Goal: Information Seeking & Learning: Check status

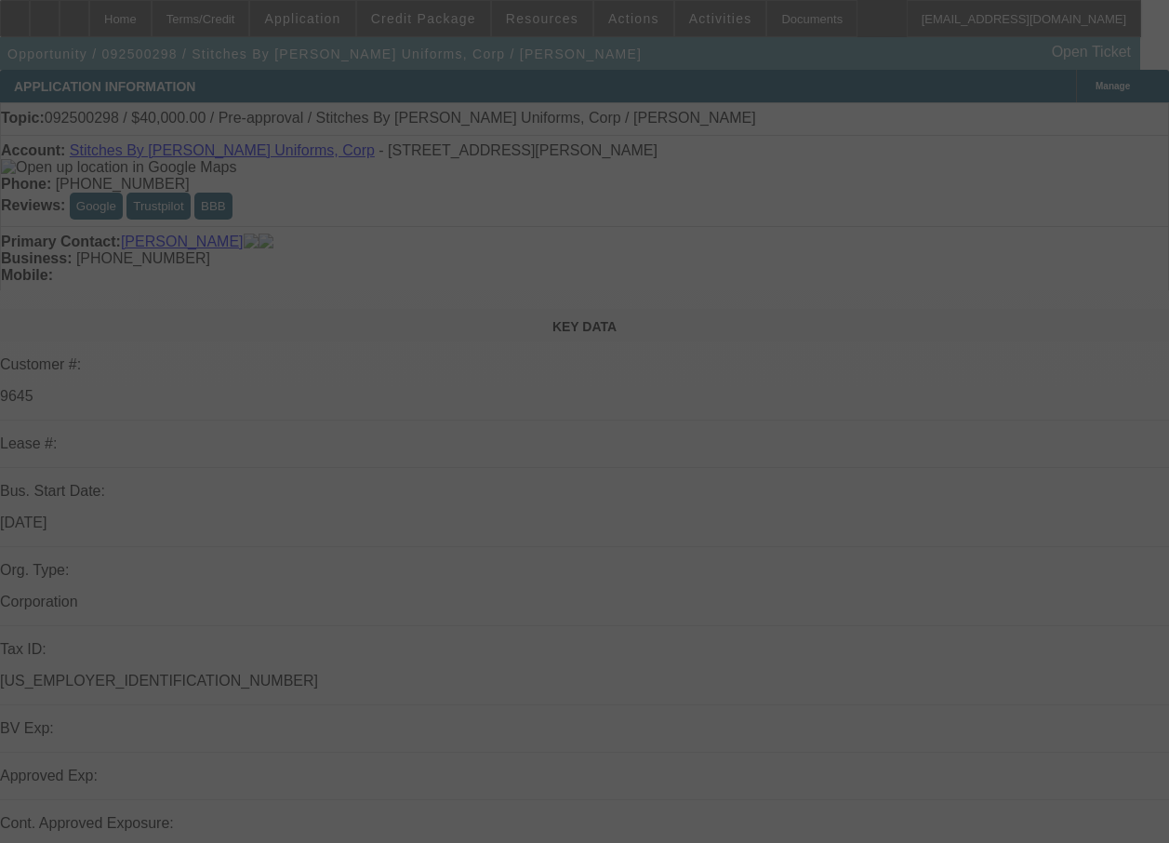
select select "0"
select select "2"
select select "0.1"
select select "4"
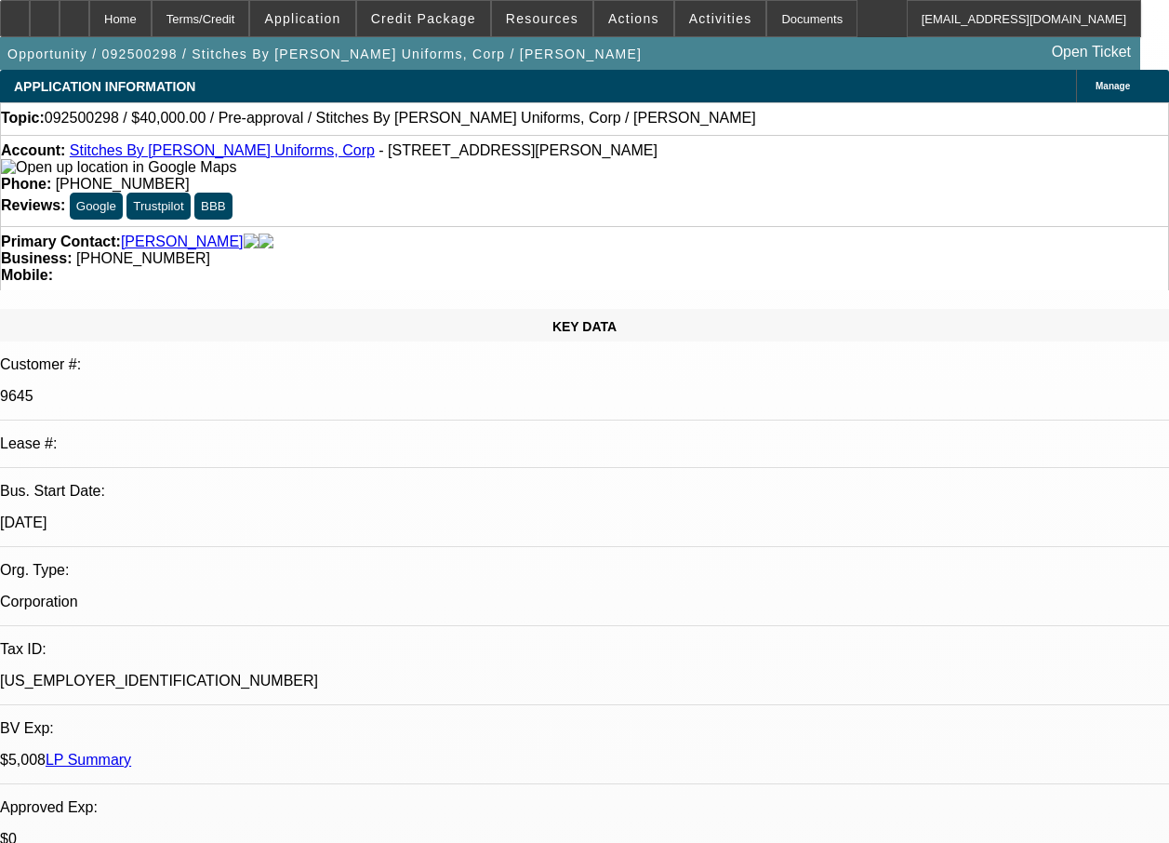
click at [324, 23] on span "Application" at bounding box center [302, 18] width 76 height 15
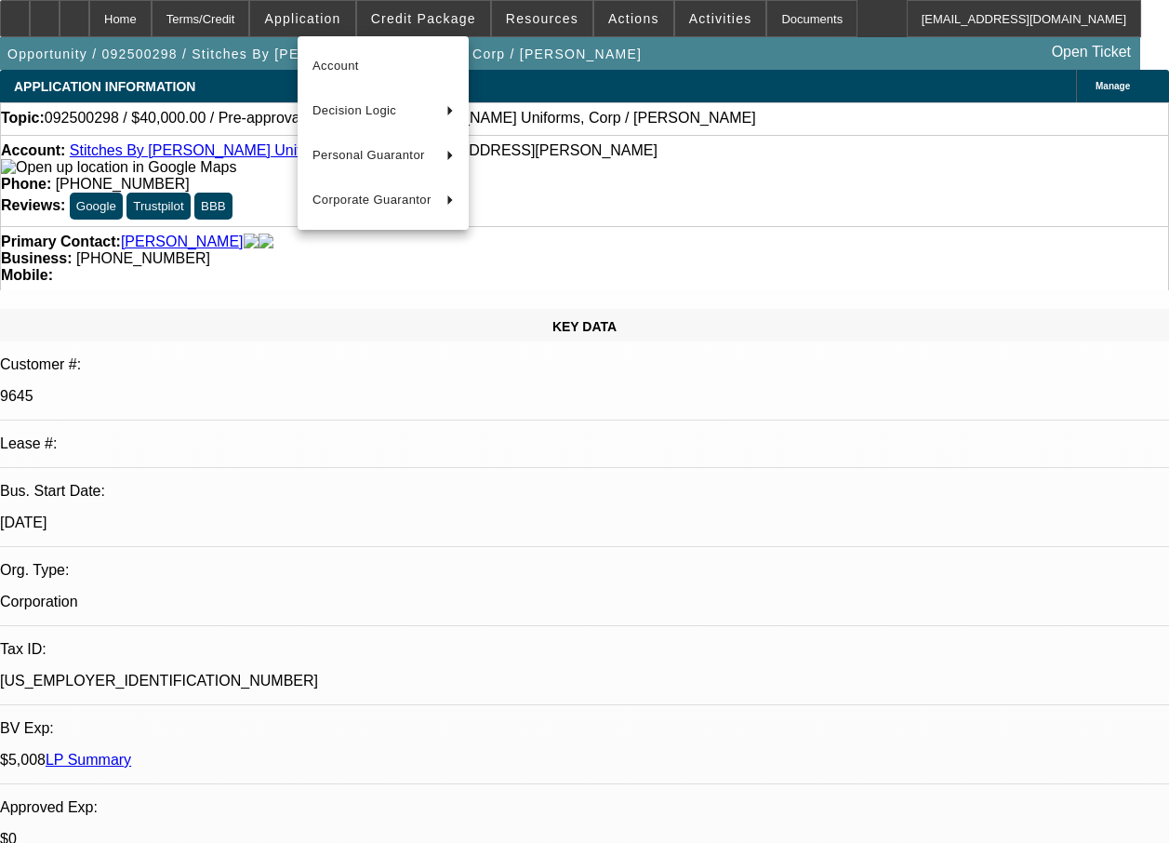
click at [448, 25] on div at bounding box center [584, 421] width 1169 height 843
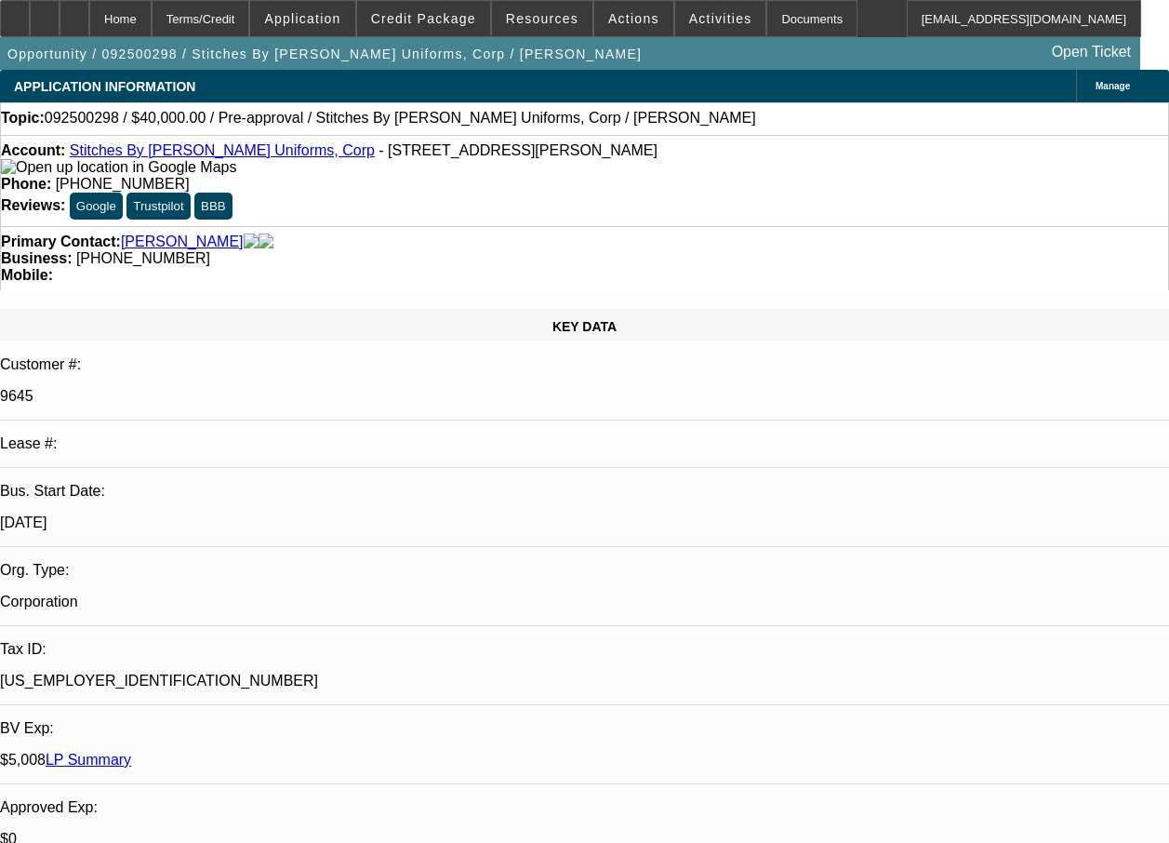
click at [448, 25] on span "Credit Package" at bounding box center [423, 18] width 105 height 15
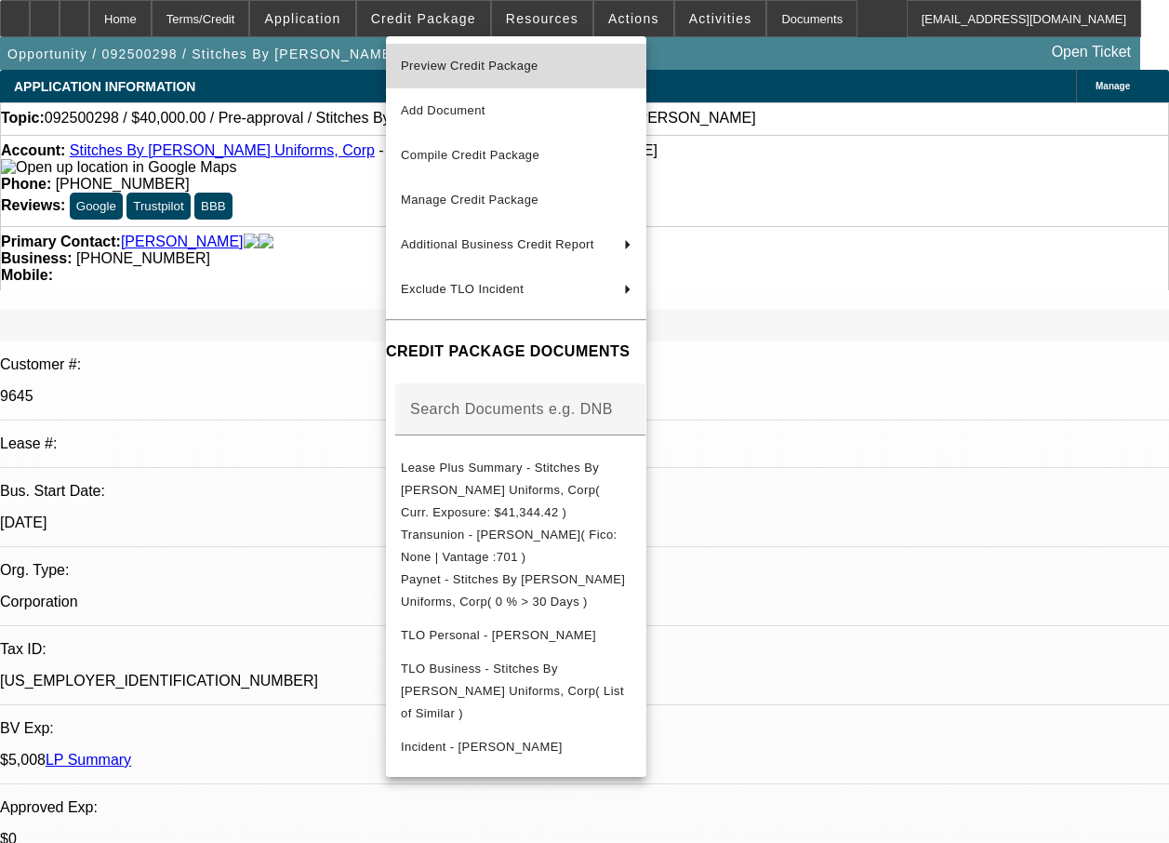
click at [459, 60] on span "Preview Credit Package" at bounding box center [470, 66] width 138 height 14
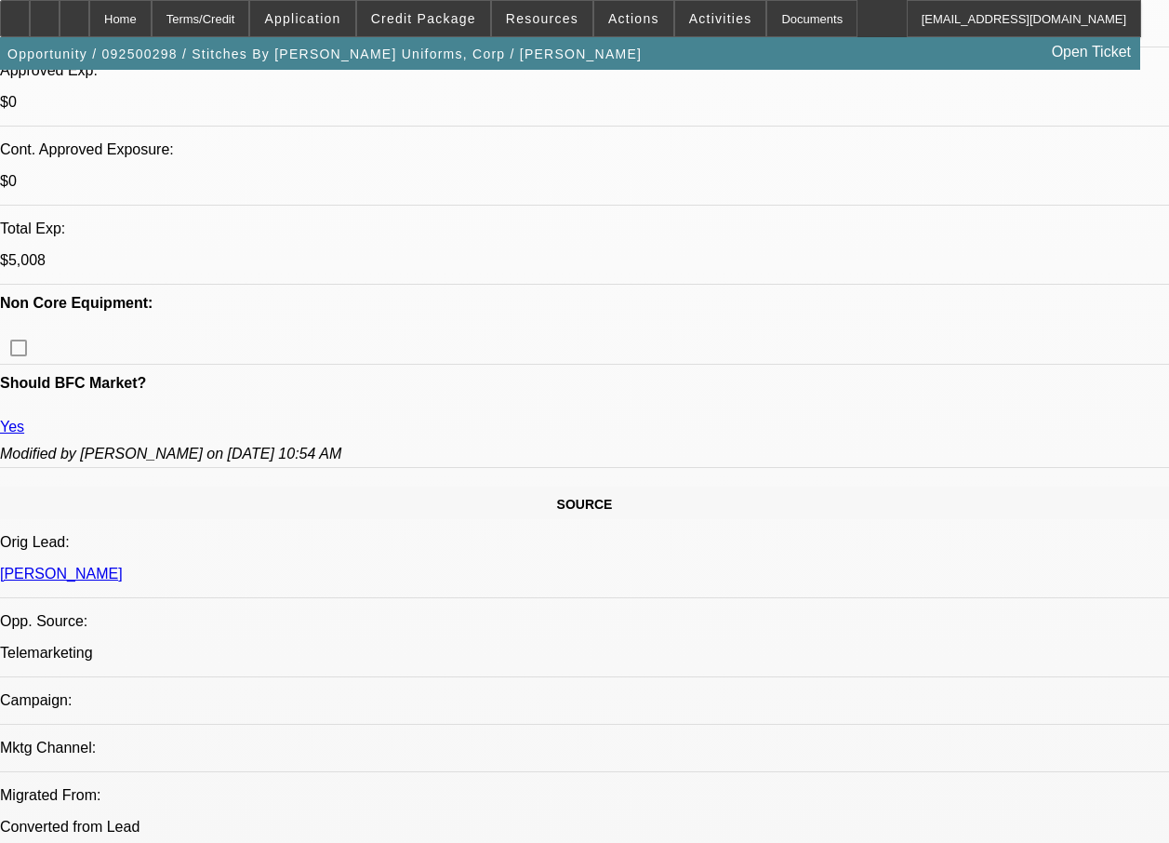
scroll to position [1473, 0]
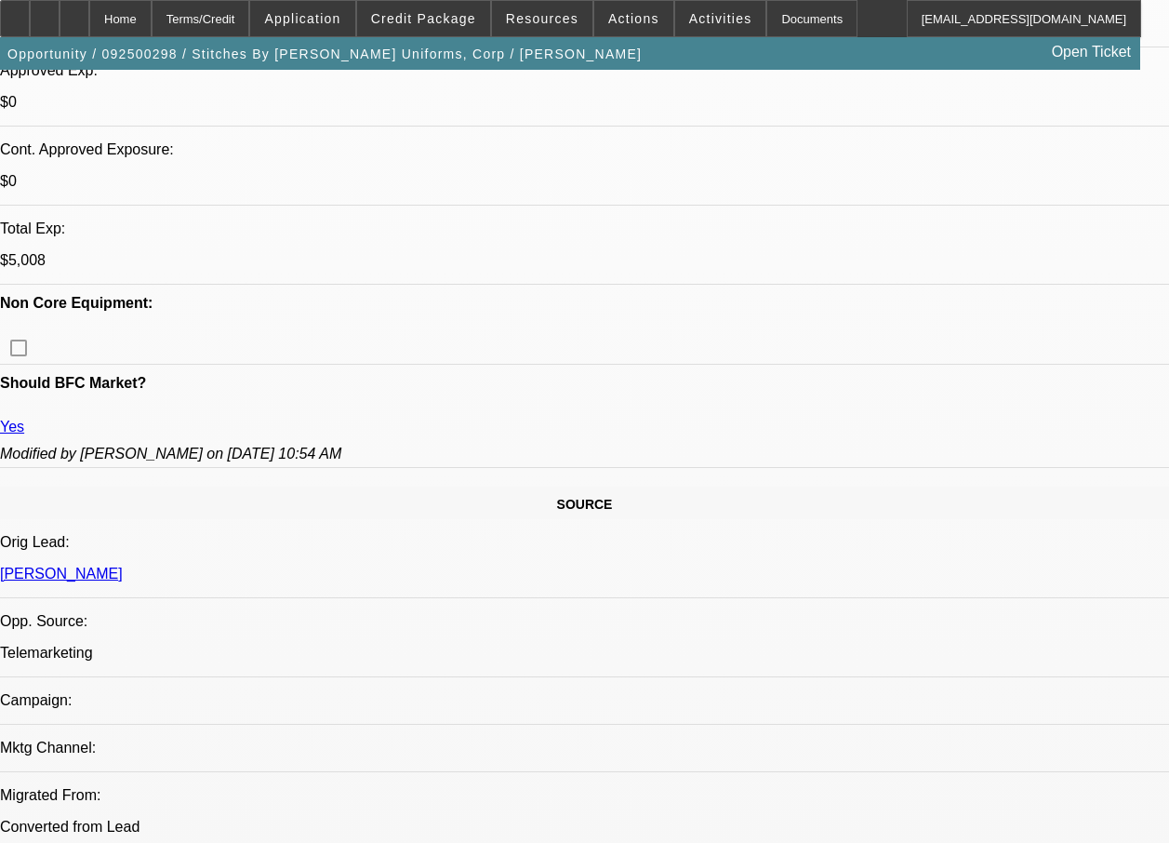
scroll to position [0, 0]
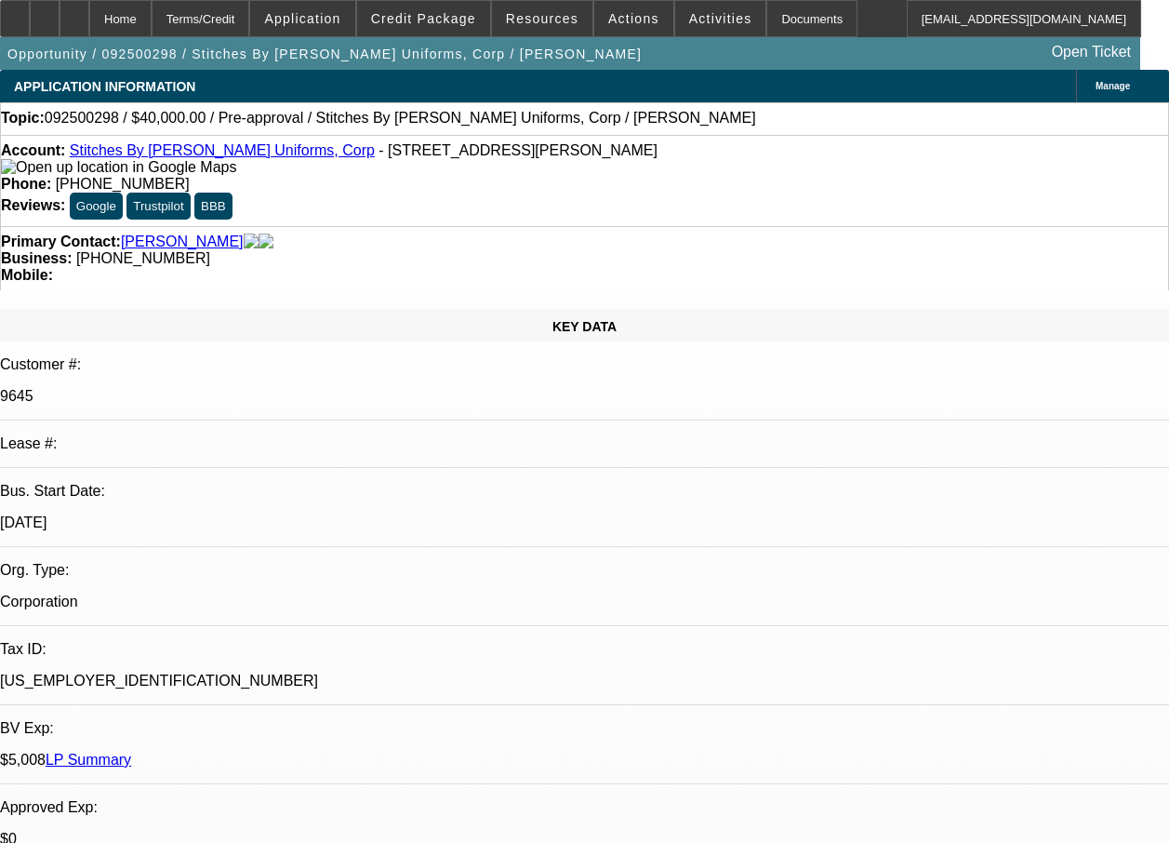
click at [131, 751] on link "LP Summary" at bounding box center [89, 759] width 86 height 16
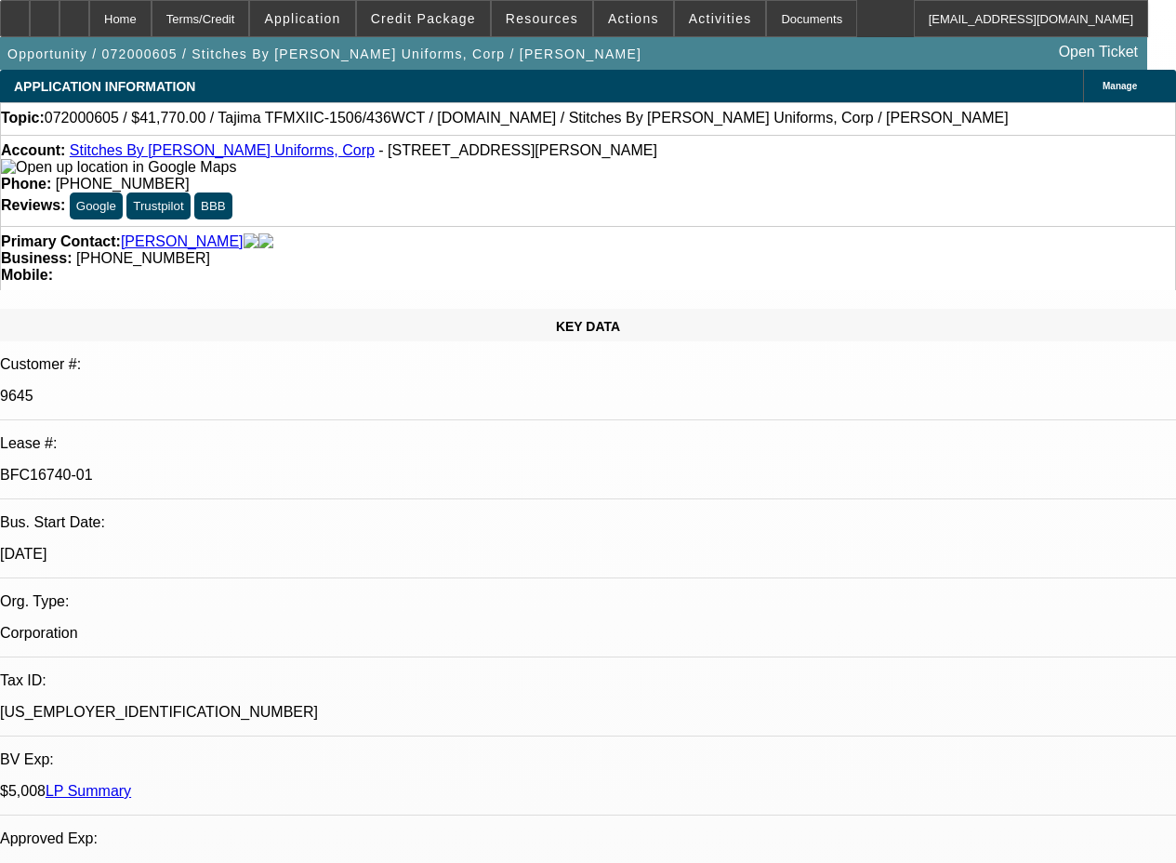
select select "0"
select select "2"
select select "0.1"
select select "0"
select select "2"
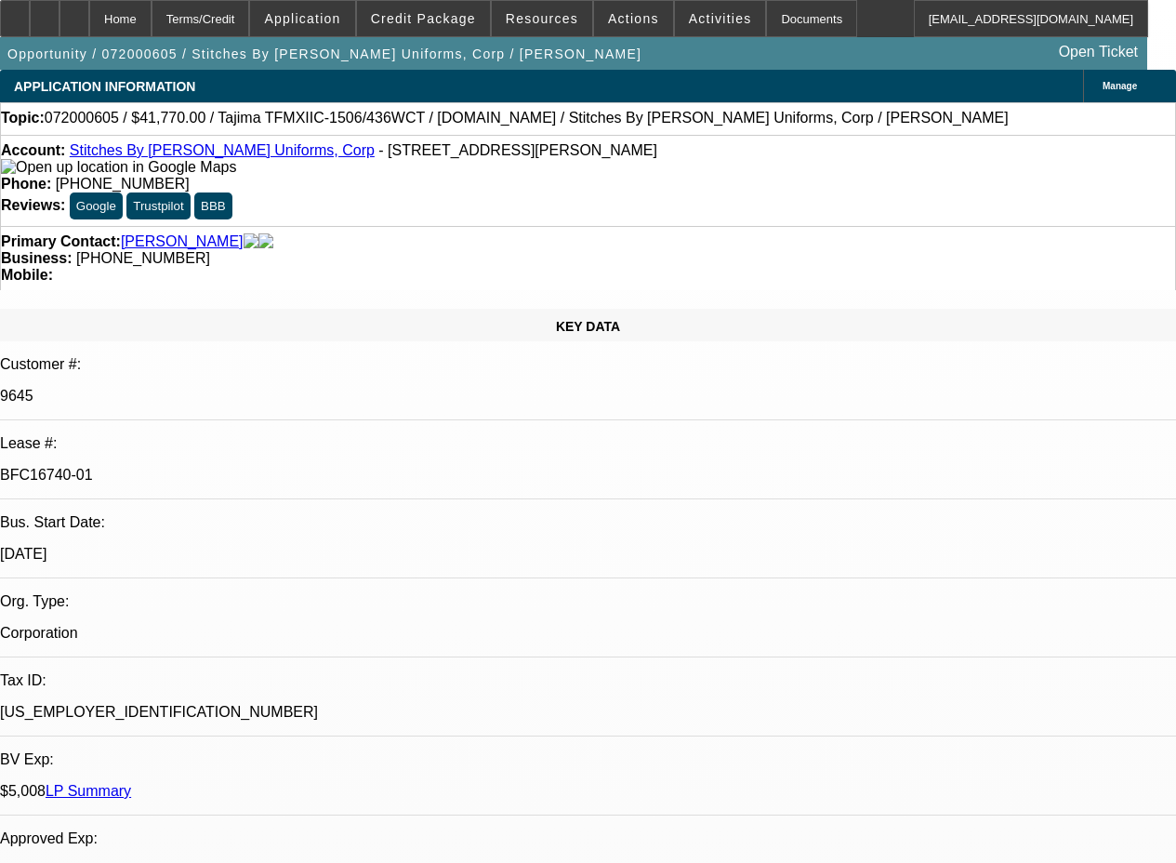
select select "0.1"
select select "0"
select select "2"
select select "0.1"
select select "0"
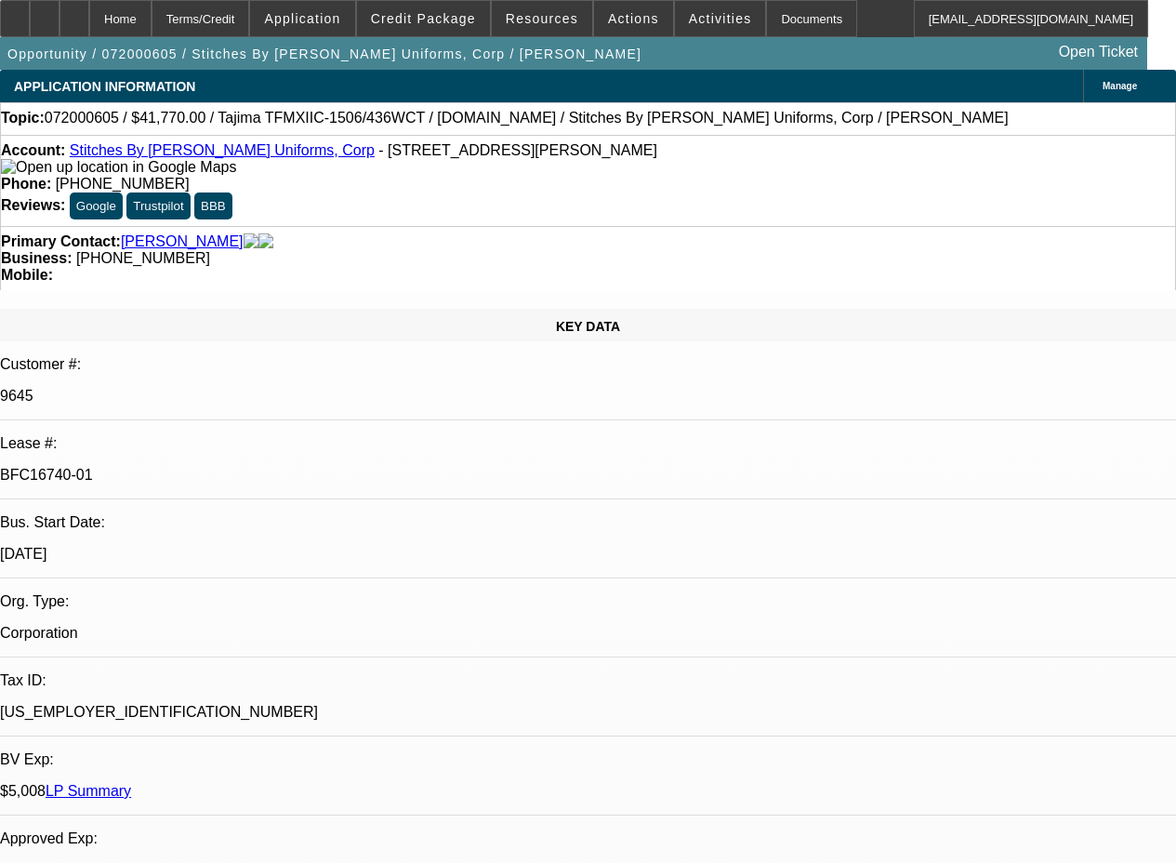
select select "2"
select select "0.1"
select select "1"
select select "2"
select select "4"
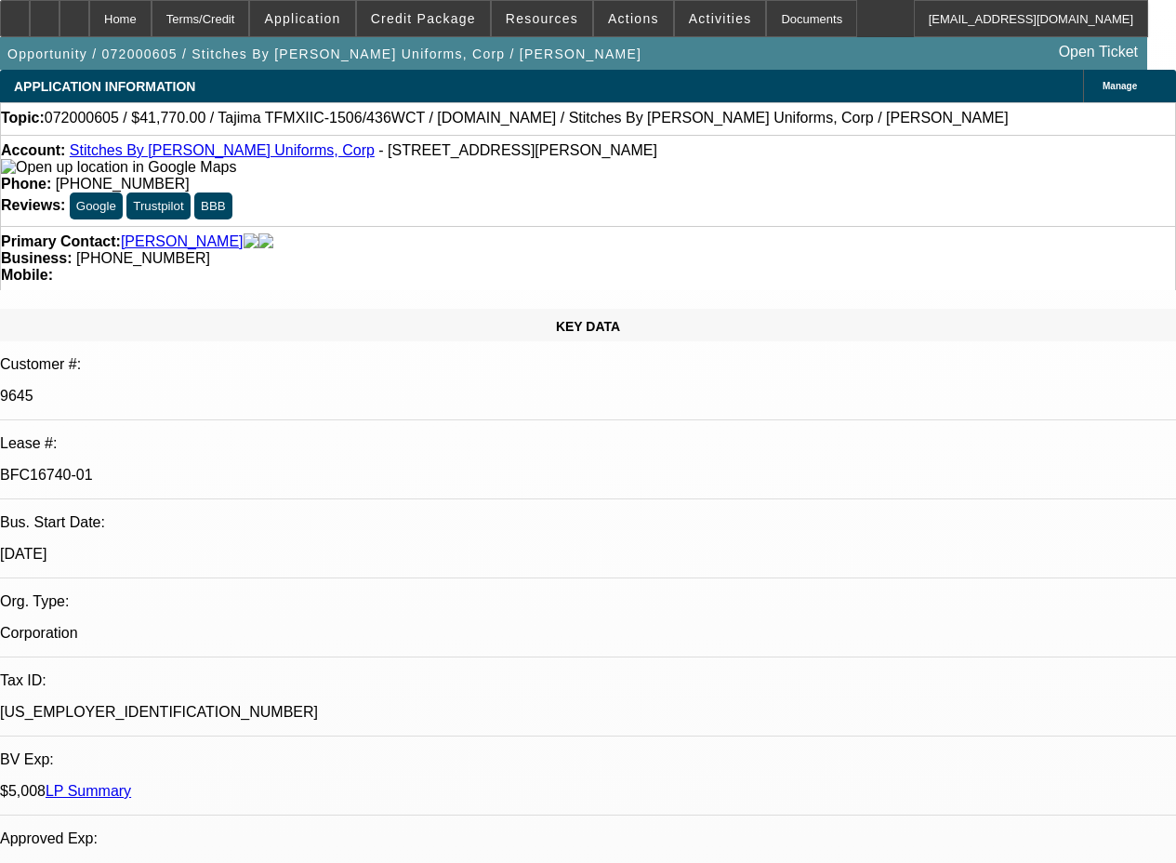
select select "1"
select select "2"
select select "4"
select select "1"
select select "2"
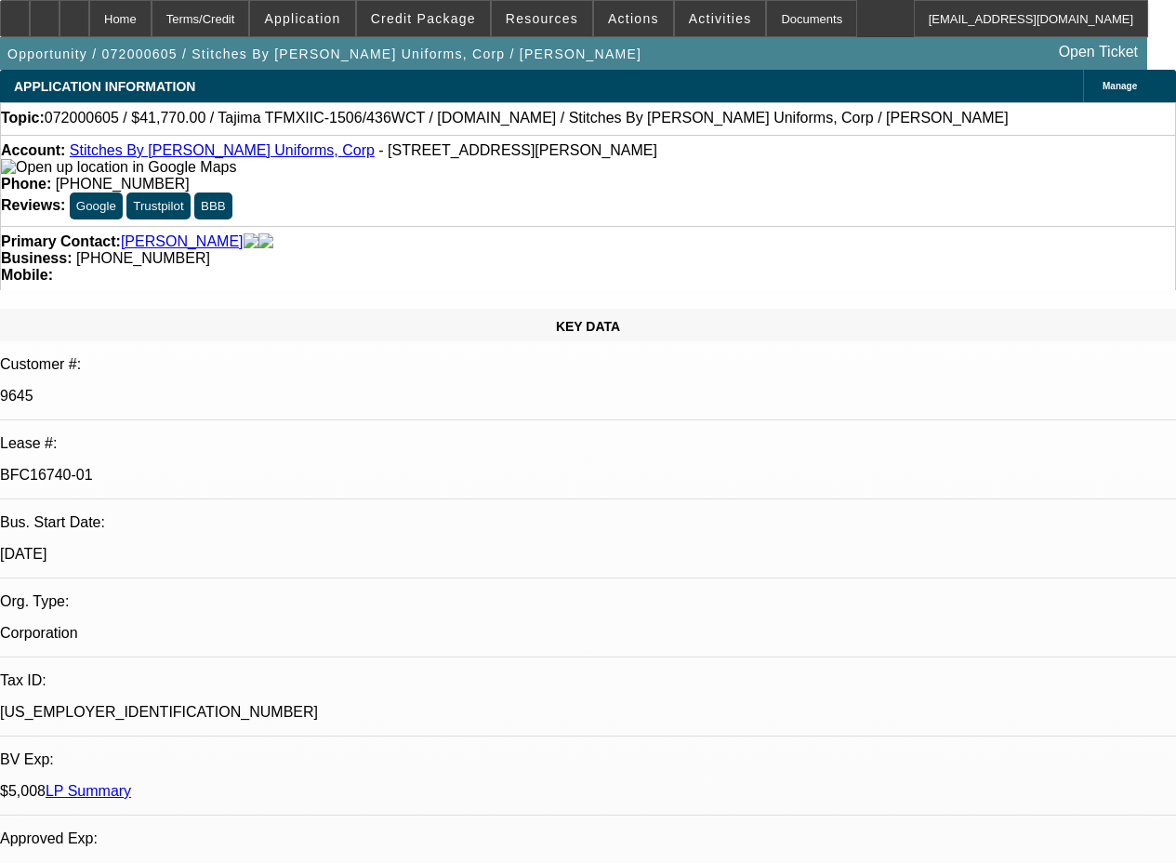
select select "4"
select select "1"
select select "2"
select select "4"
click at [334, 21] on span "Application" at bounding box center [302, 18] width 76 height 15
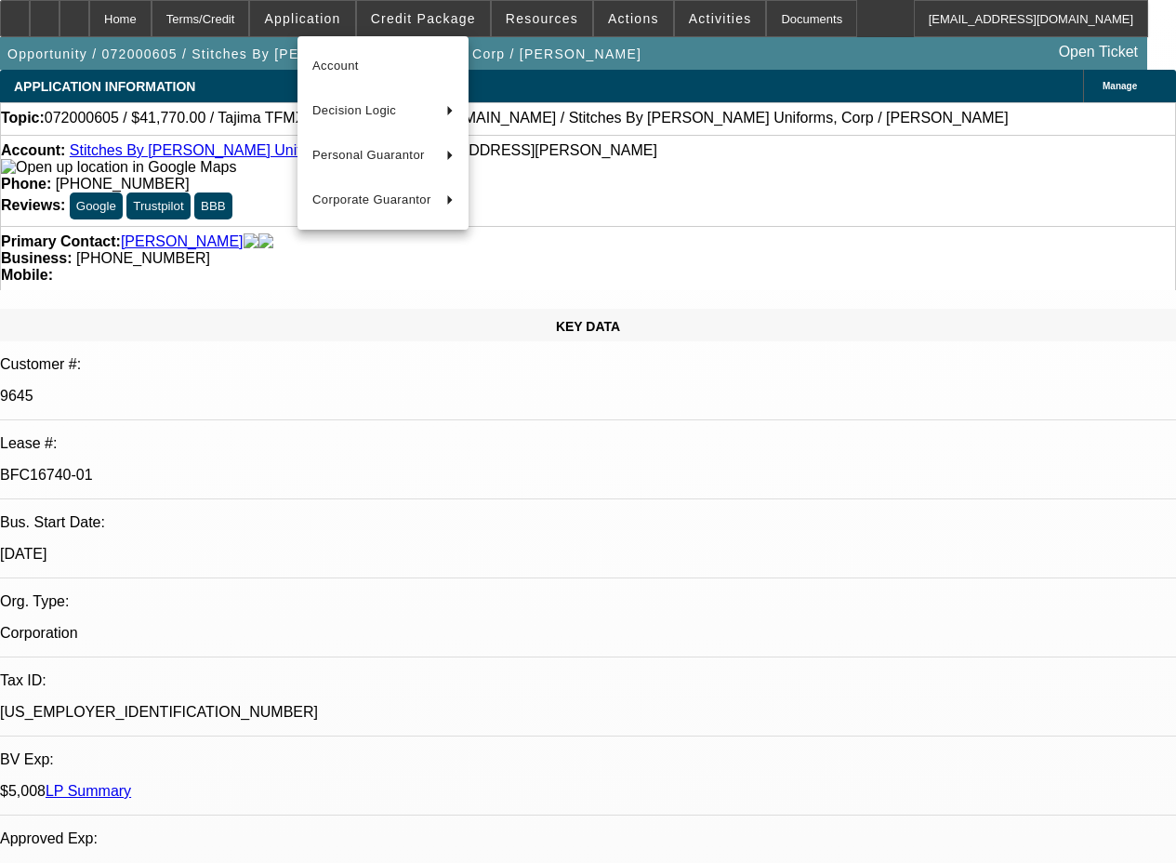
click at [428, 8] on div at bounding box center [588, 431] width 1176 height 863
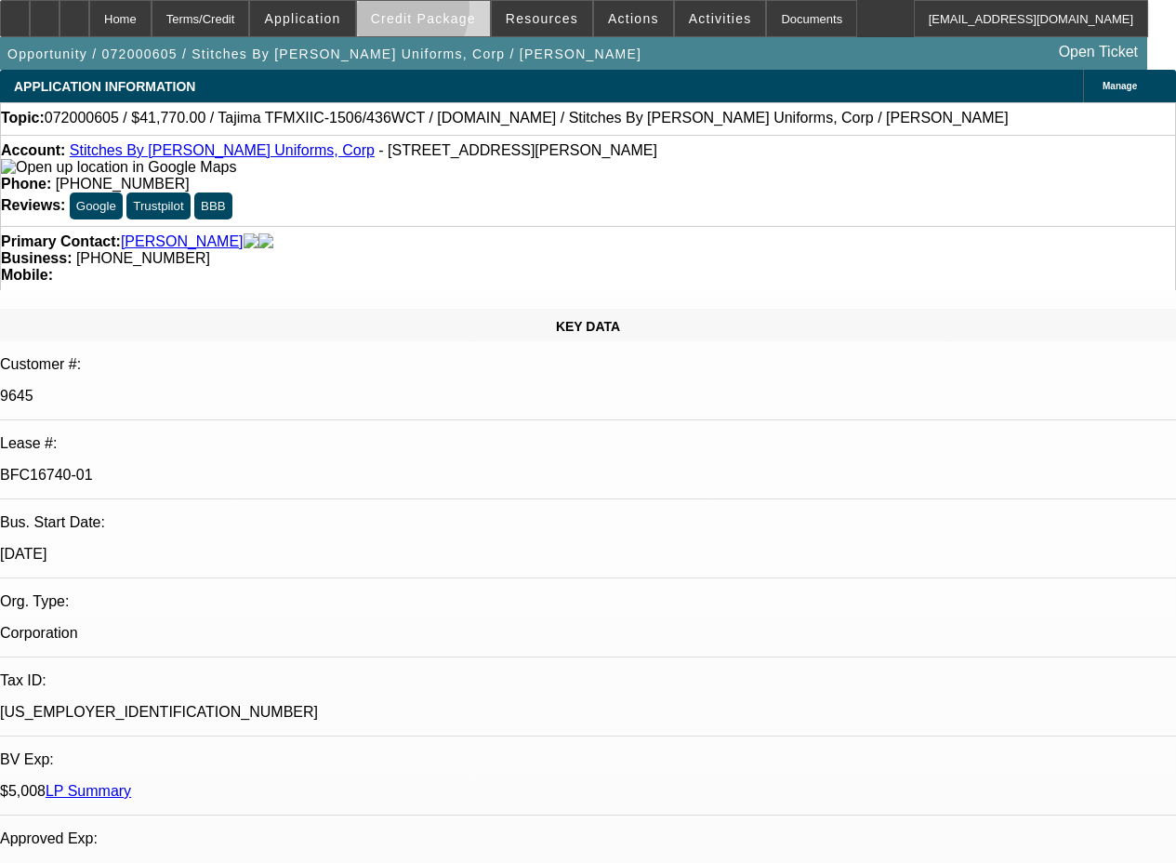
click at [425, 13] on span "Credit Package" at bounding box center [423, 18] width 105 height 15
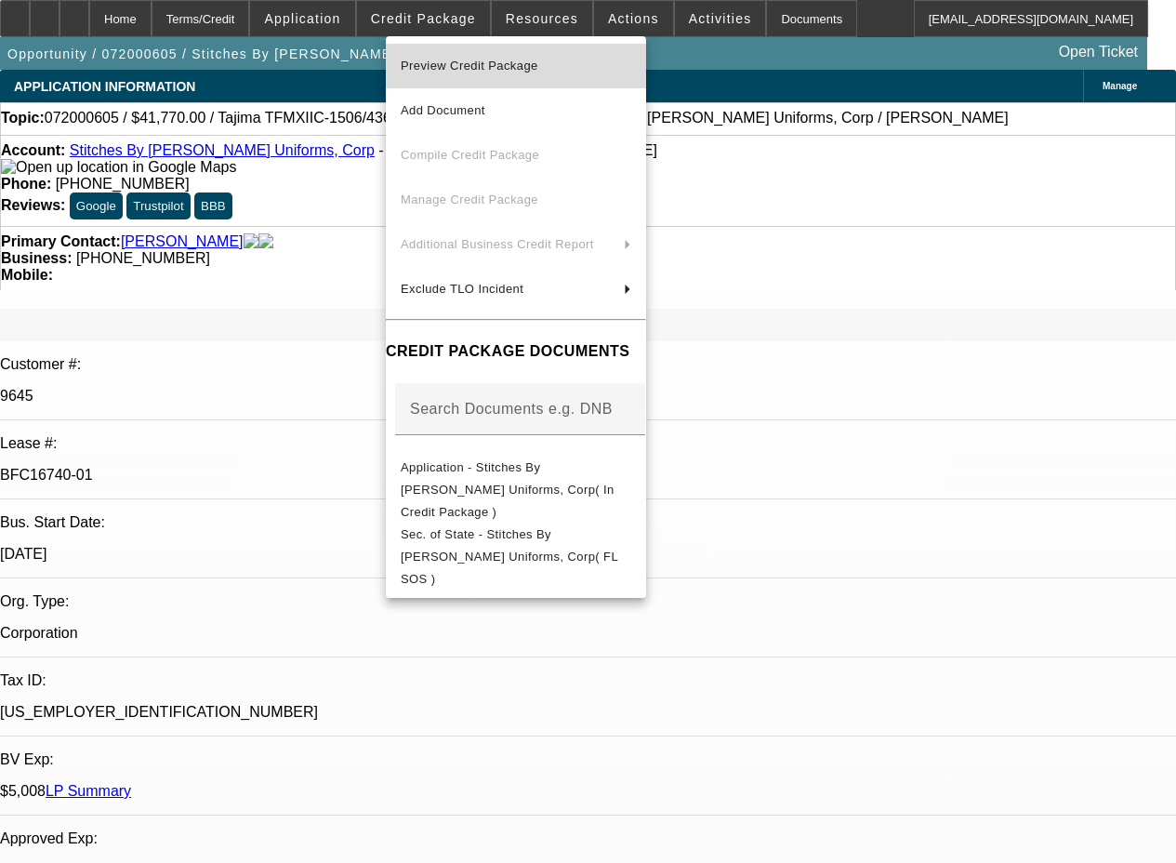
click at [451, 70] on span "Preview Credit Package" at bounding box center [470, 66] width 138 height 14
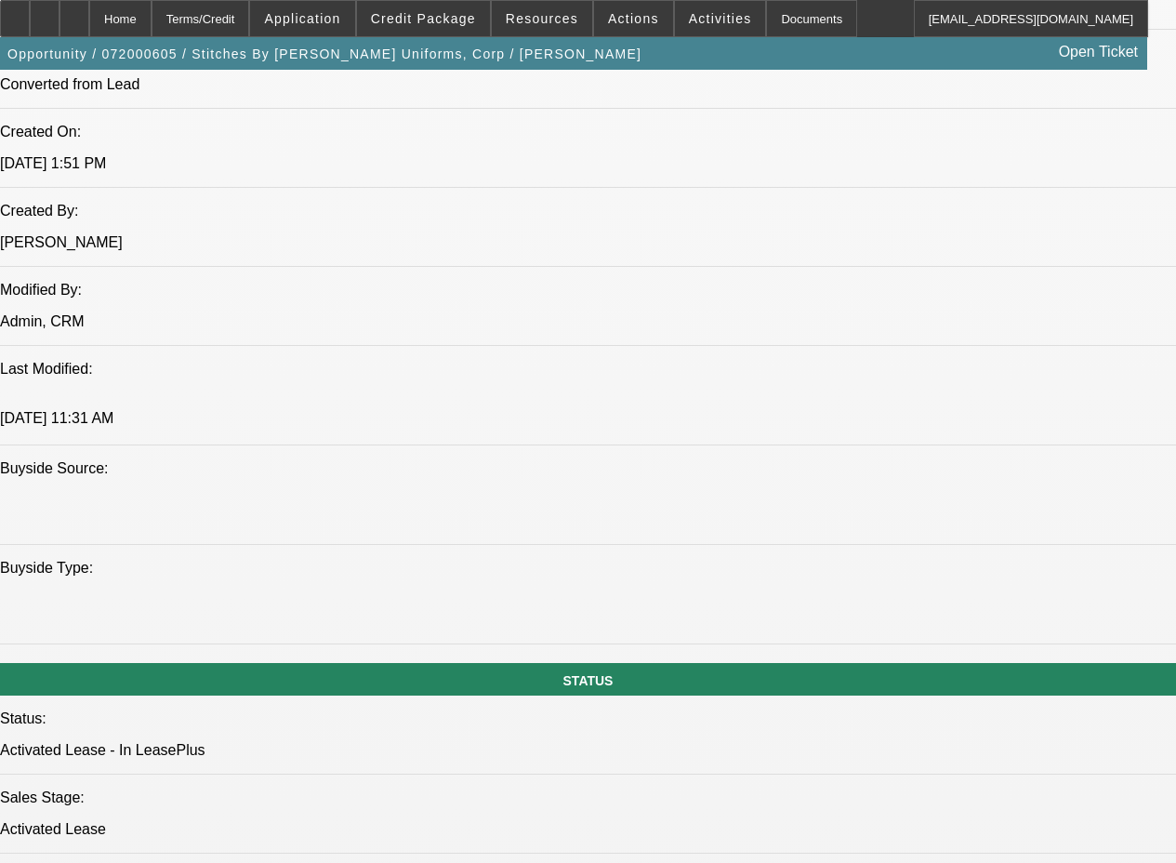
scroll to position [755, 0]
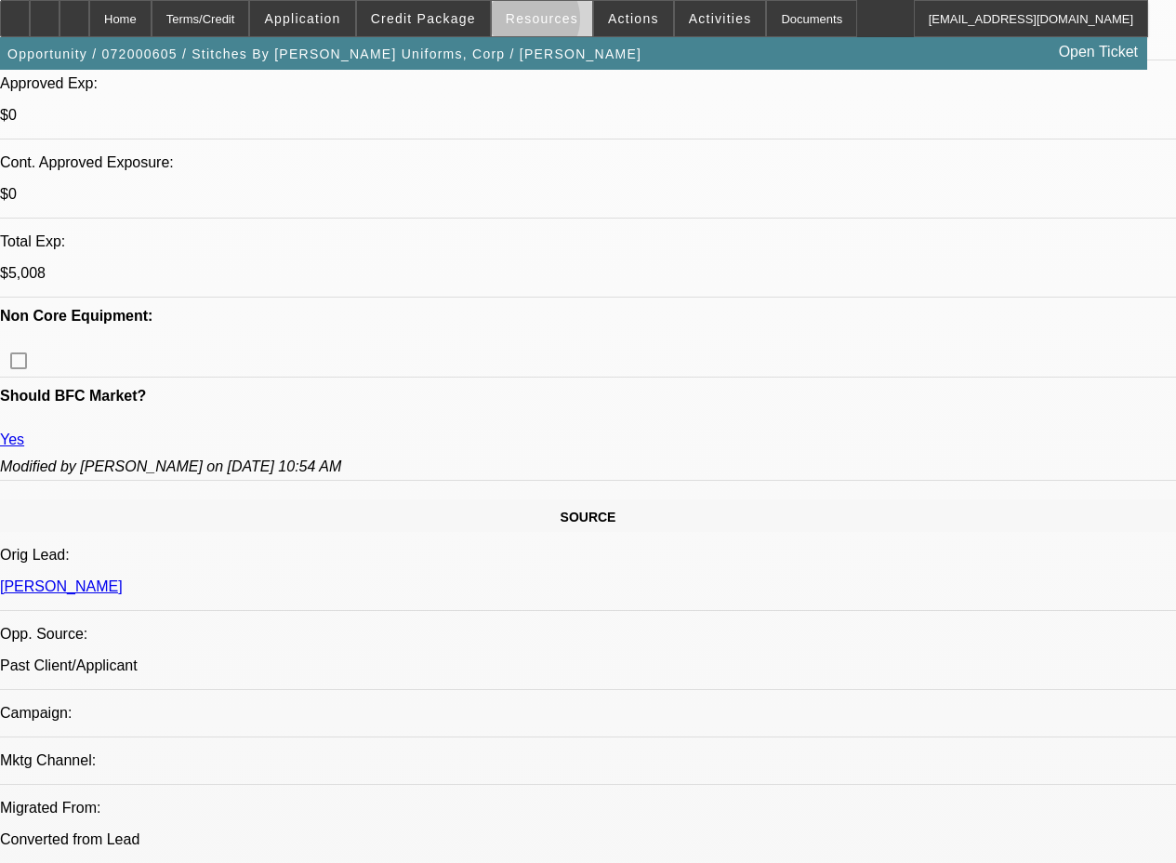
click at [535, 23] on span "Resources" at bounding box center [542, 18] width 73 height 15
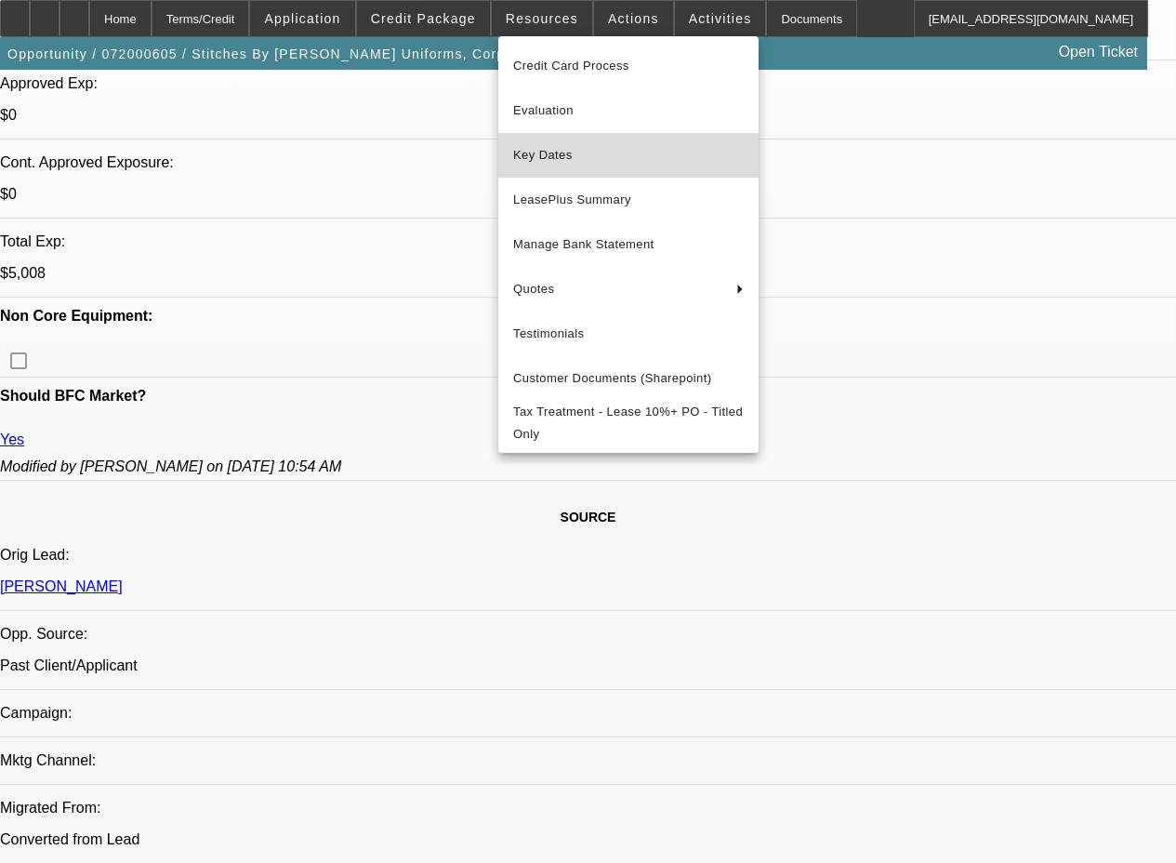
click at [559, 146] on span "Key Dates" at bounding box center [628, 155] width 231 height 22
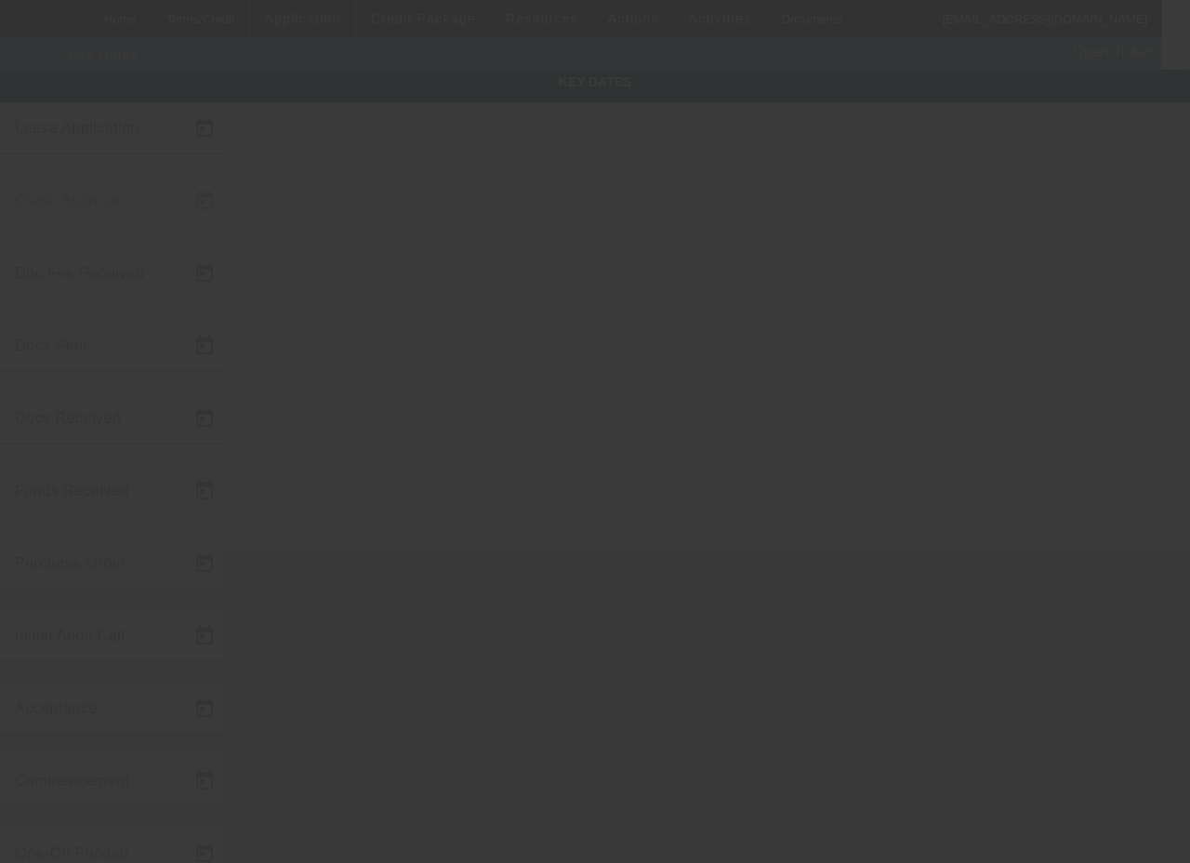
type input "7/28/2020"
type input "7/29/2020"
type input "7/31/2020"
type input "7/30/2020"
type input "8/11/2020"
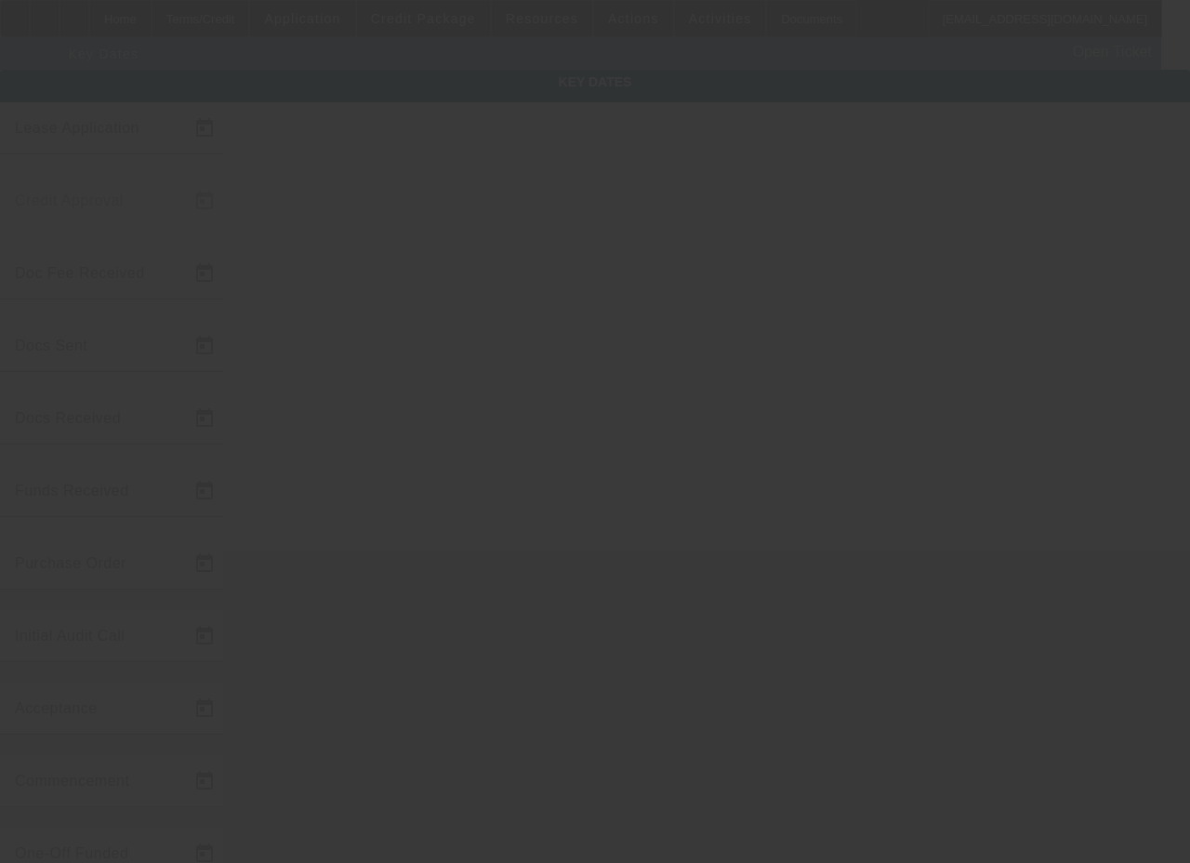
type input "8/11/2020"
type input "9/8/2020"
type input "10/1/2020"
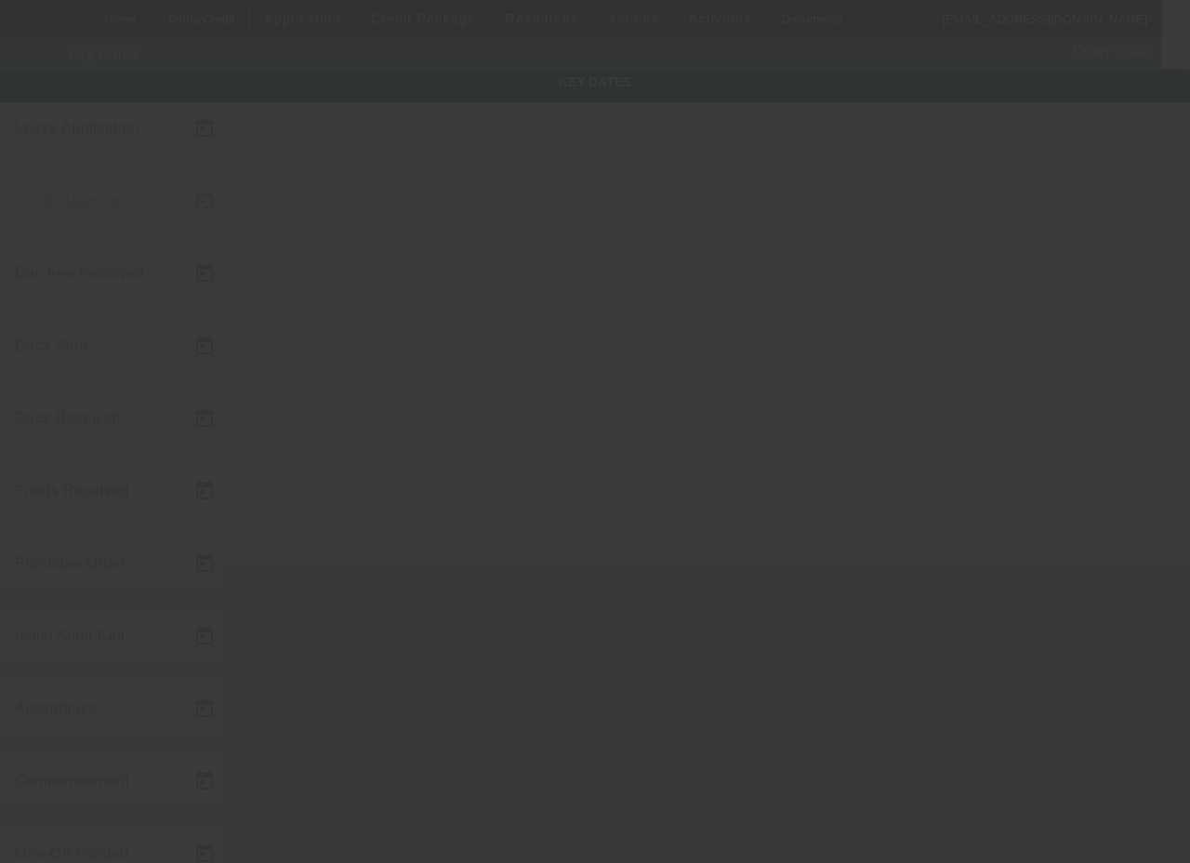
type input "11/1/2020"
type input "9/8/2020"
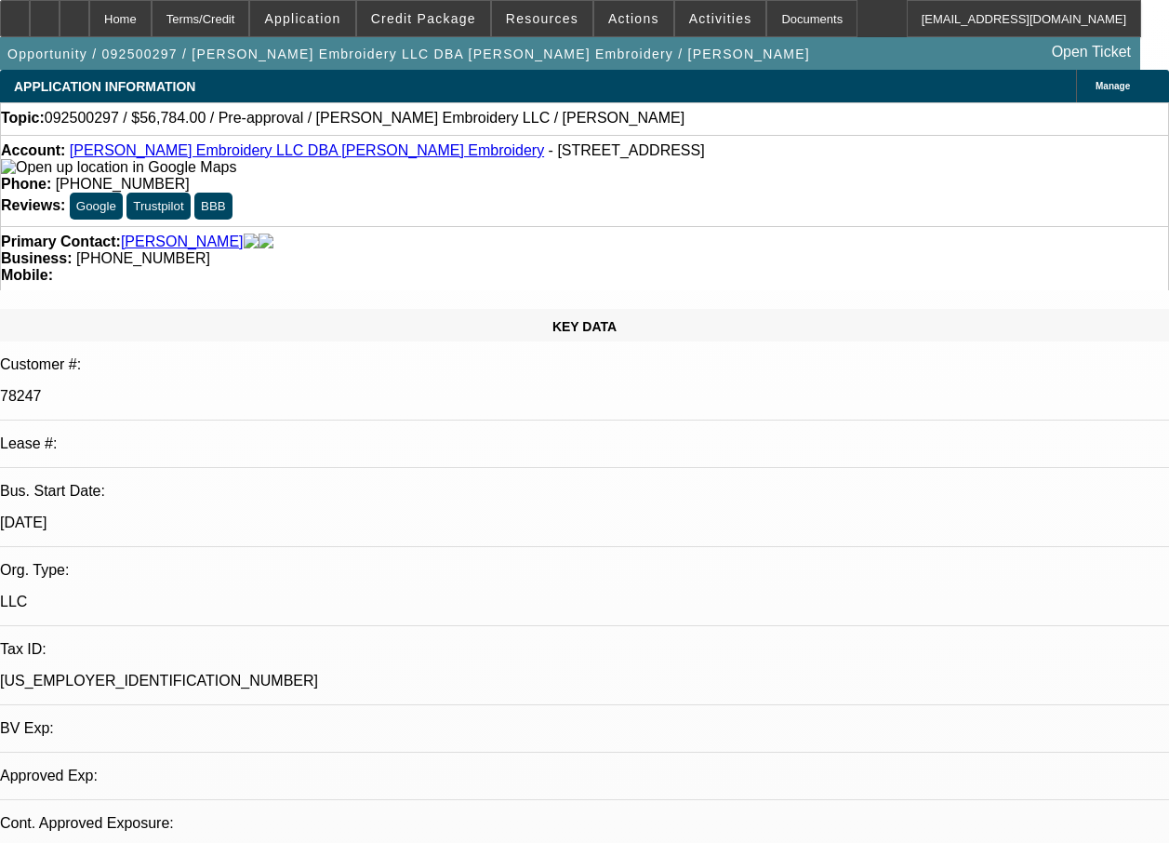
select select "0"
select select "2"
select select "0.1"
select select "1"
select select "2"
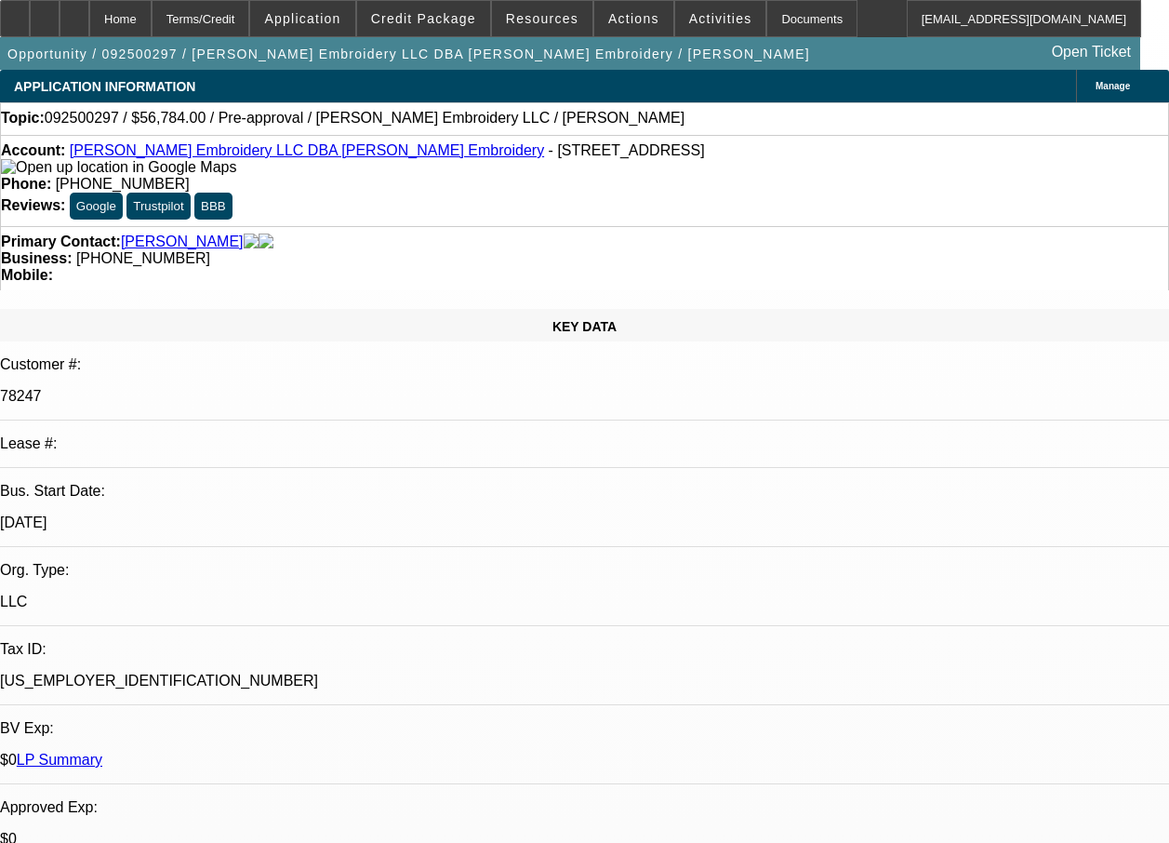
select select "4"
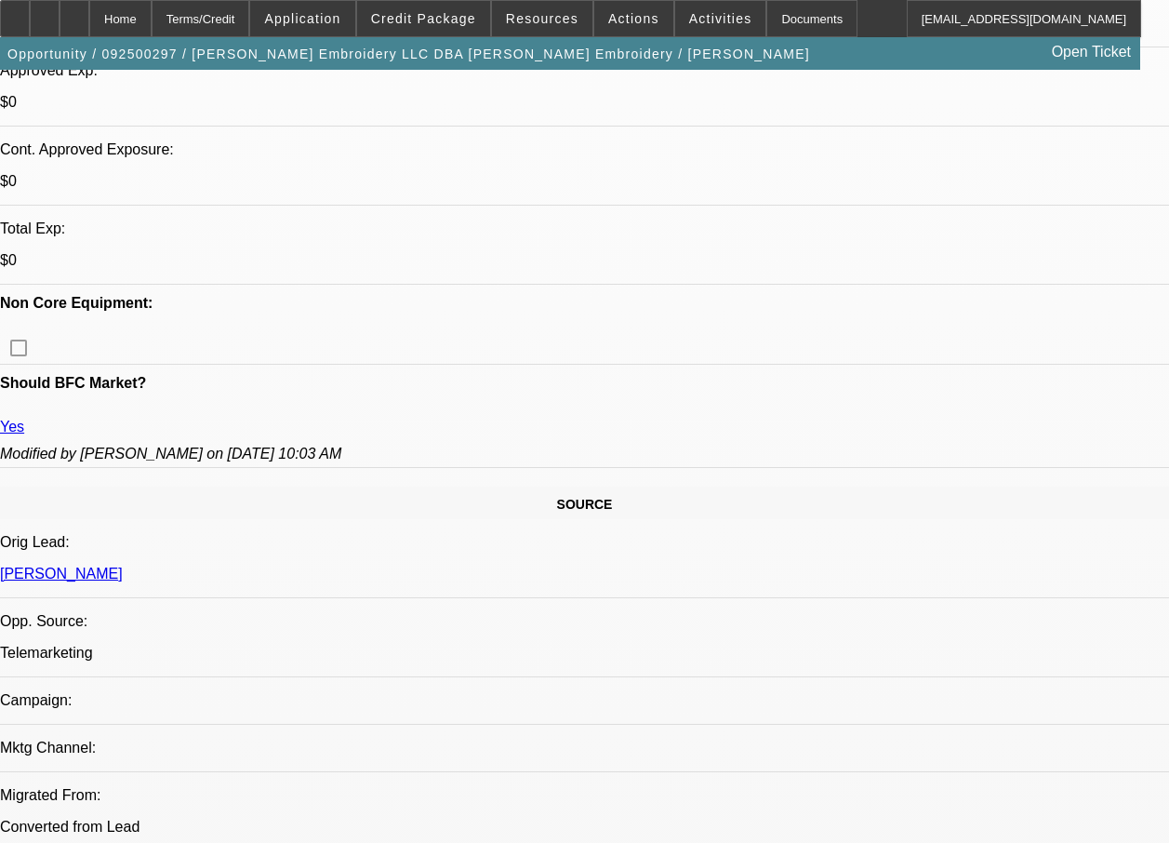
scroll to position [1473, 0]
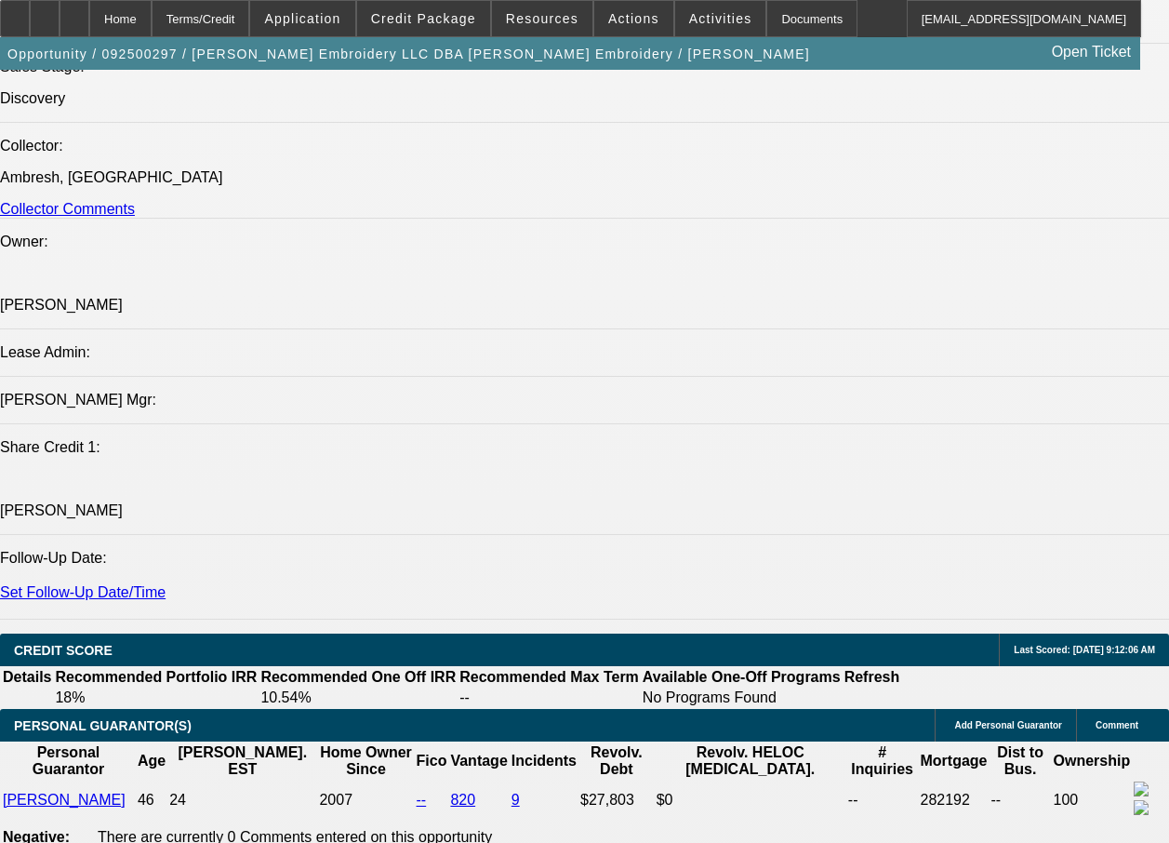
scroll to position [2946, 0]
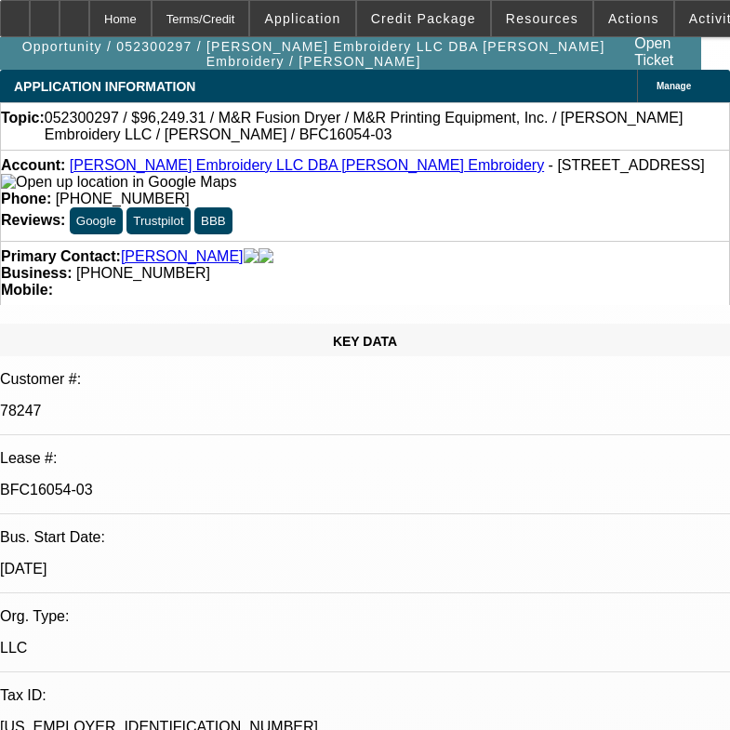
select select "0"
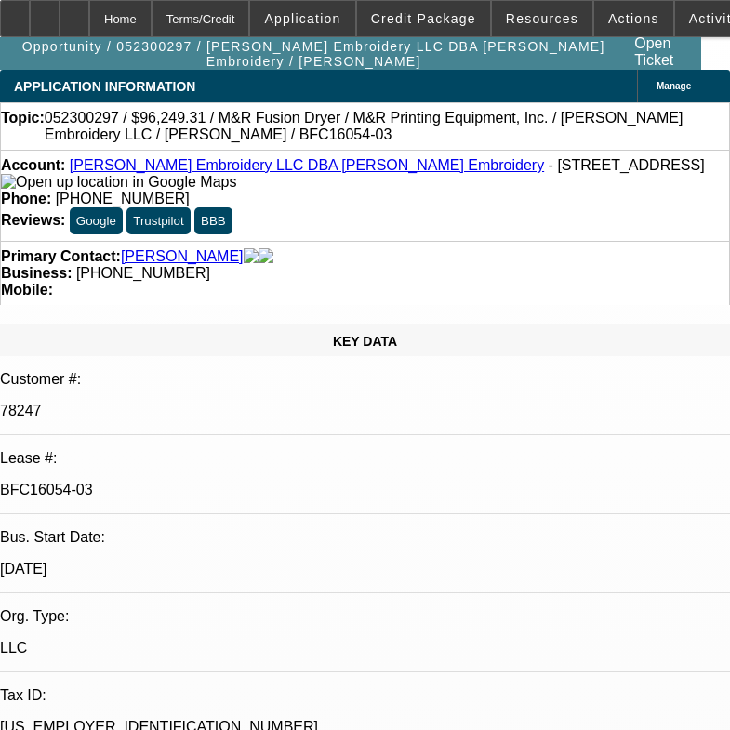
select select "0"
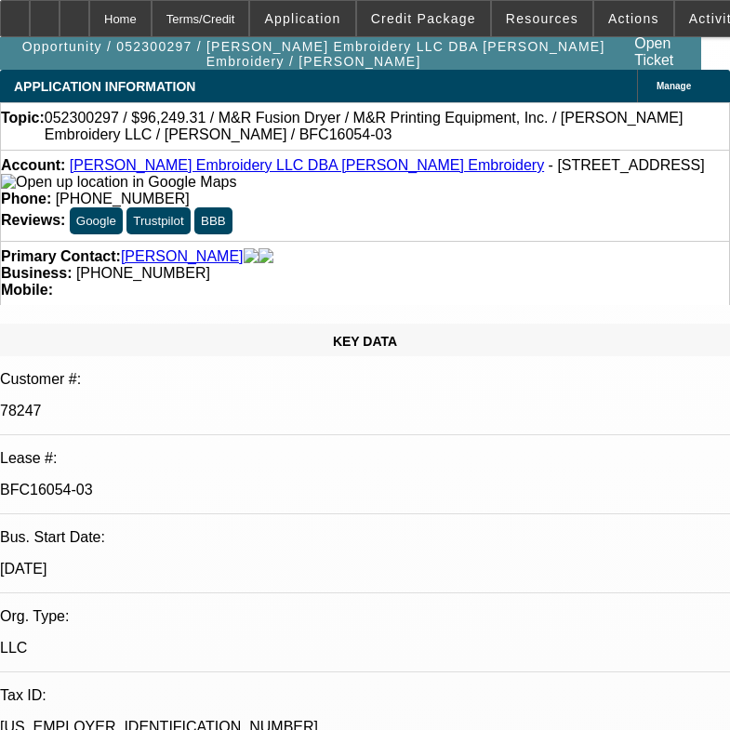
select select "0"
select select "1"
select select "6"
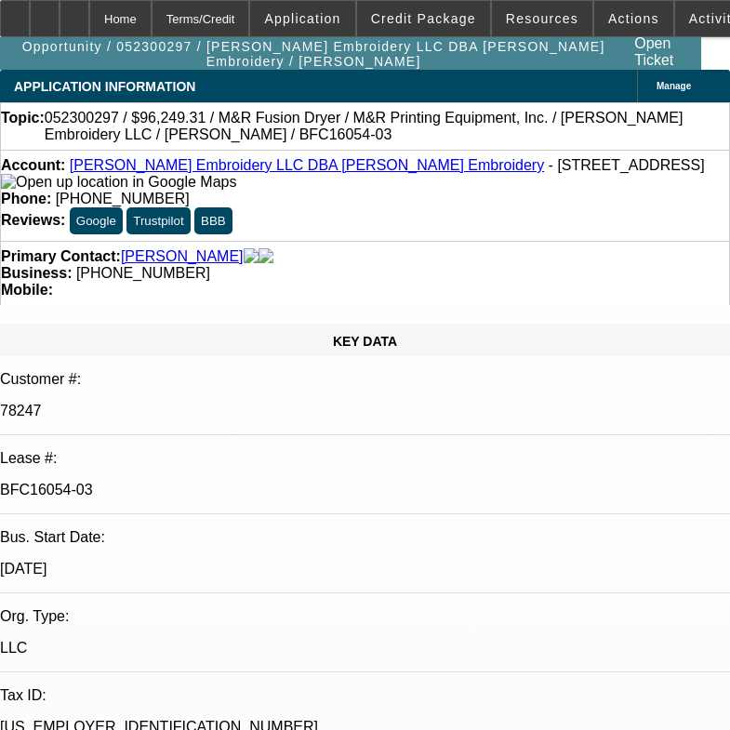
select select "1"
select select "6"
select select "1"
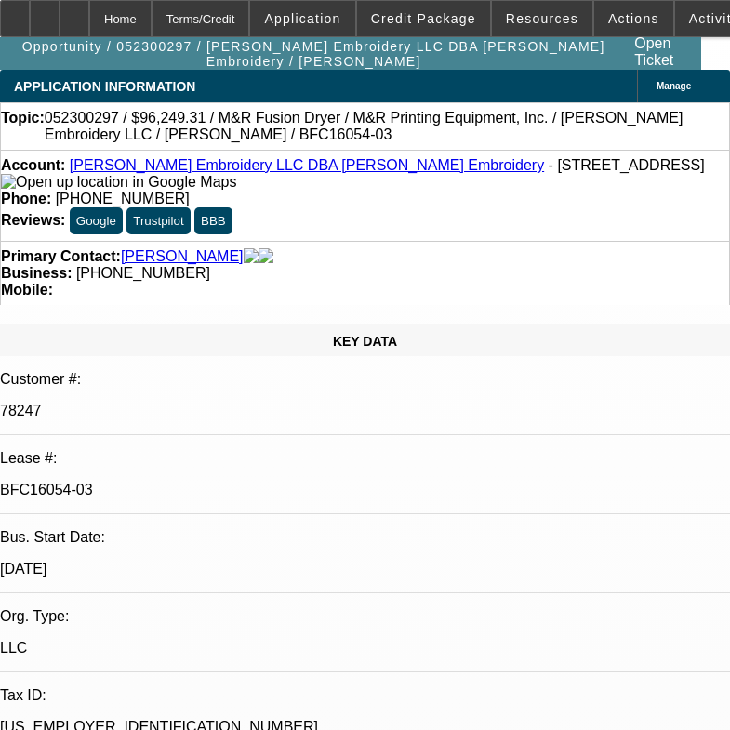
select select "6"
select select "1"
select select "6"
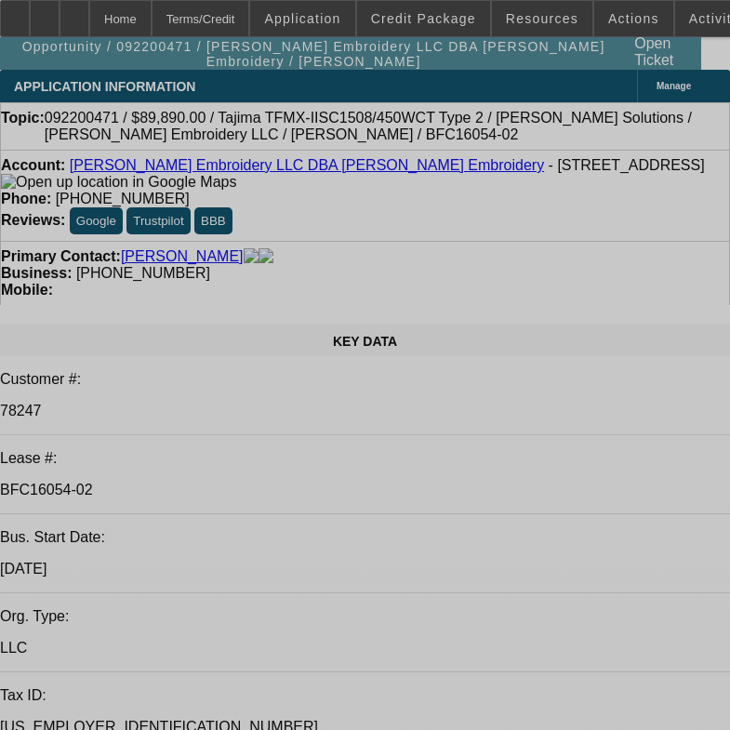
select select "0"
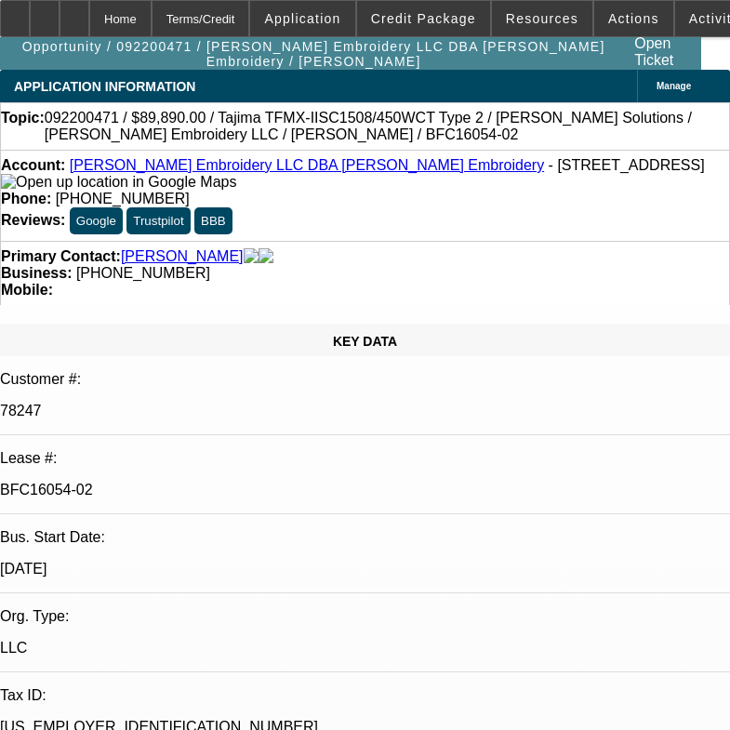
select select "0"
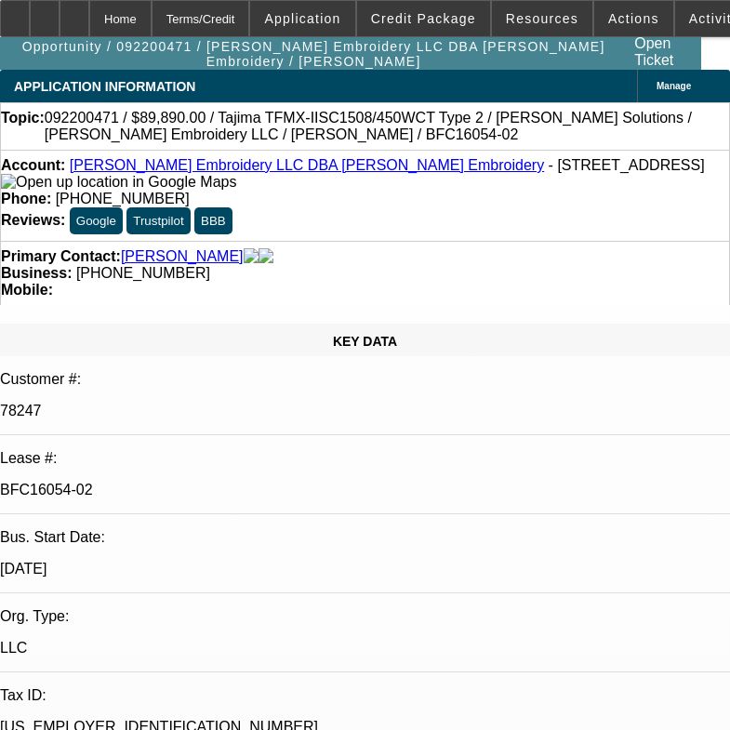
select select "0"
select select "2"
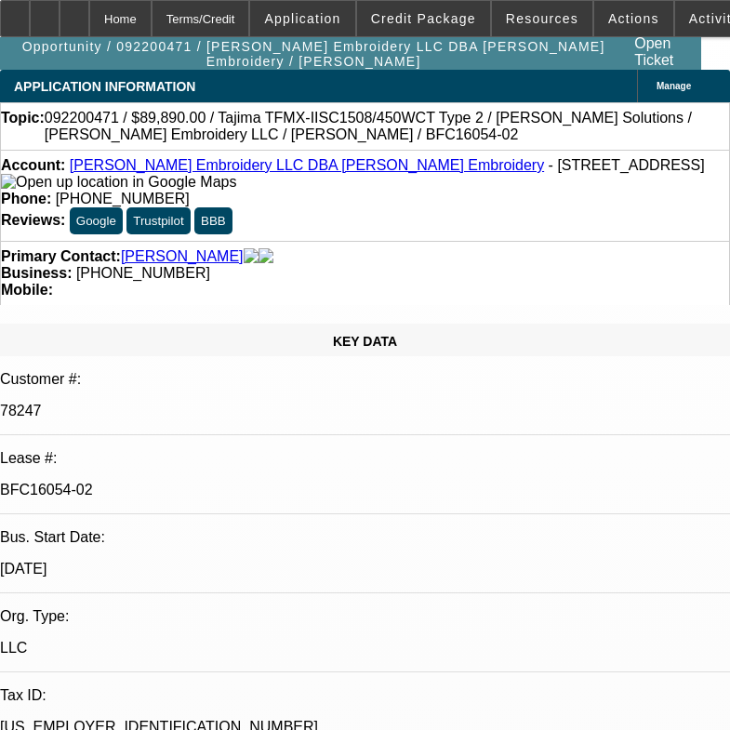
select select "0"
select select "1"
select select "6"
select select "1"
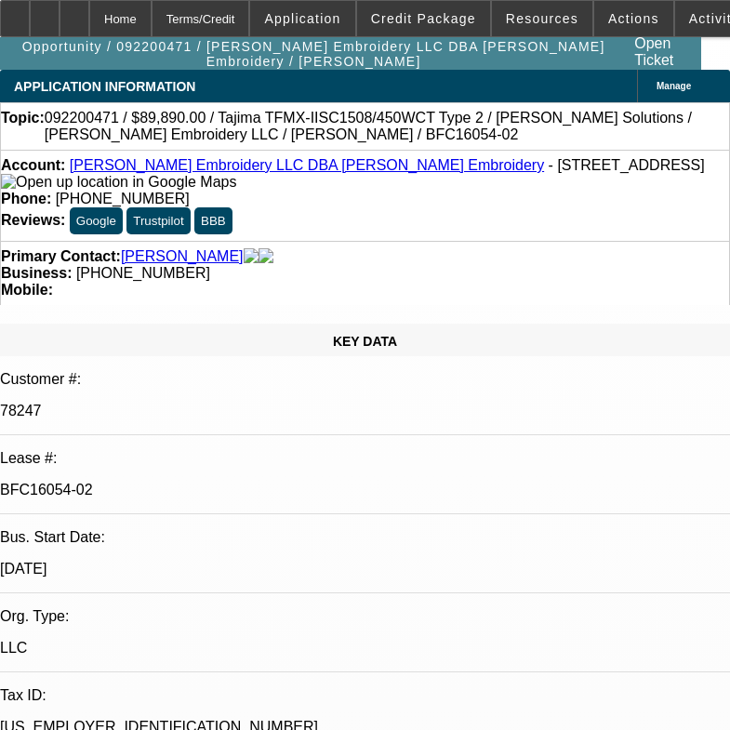
select select "1"
select select "6"
select select "1"
select select "6"
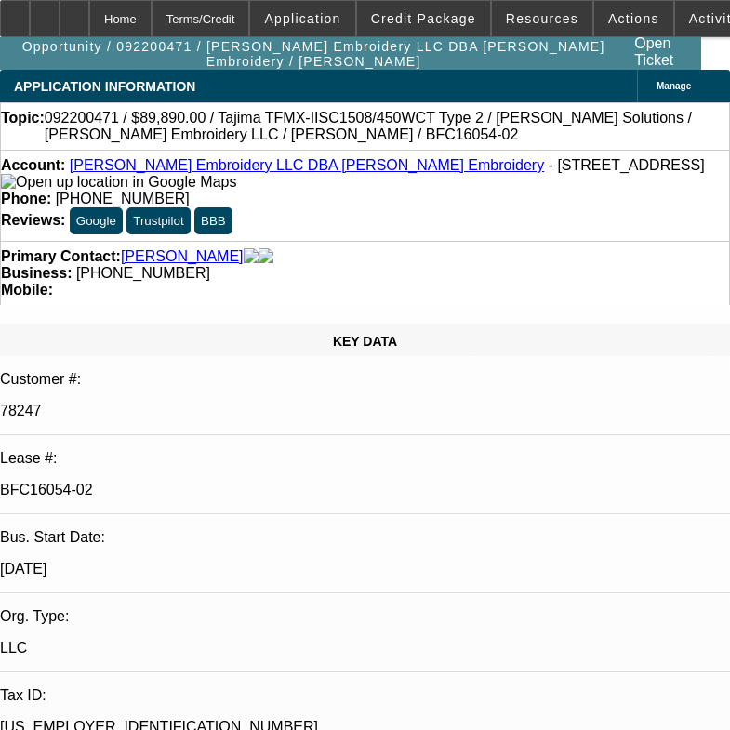
select select "1"
select select "2"
select select "6"
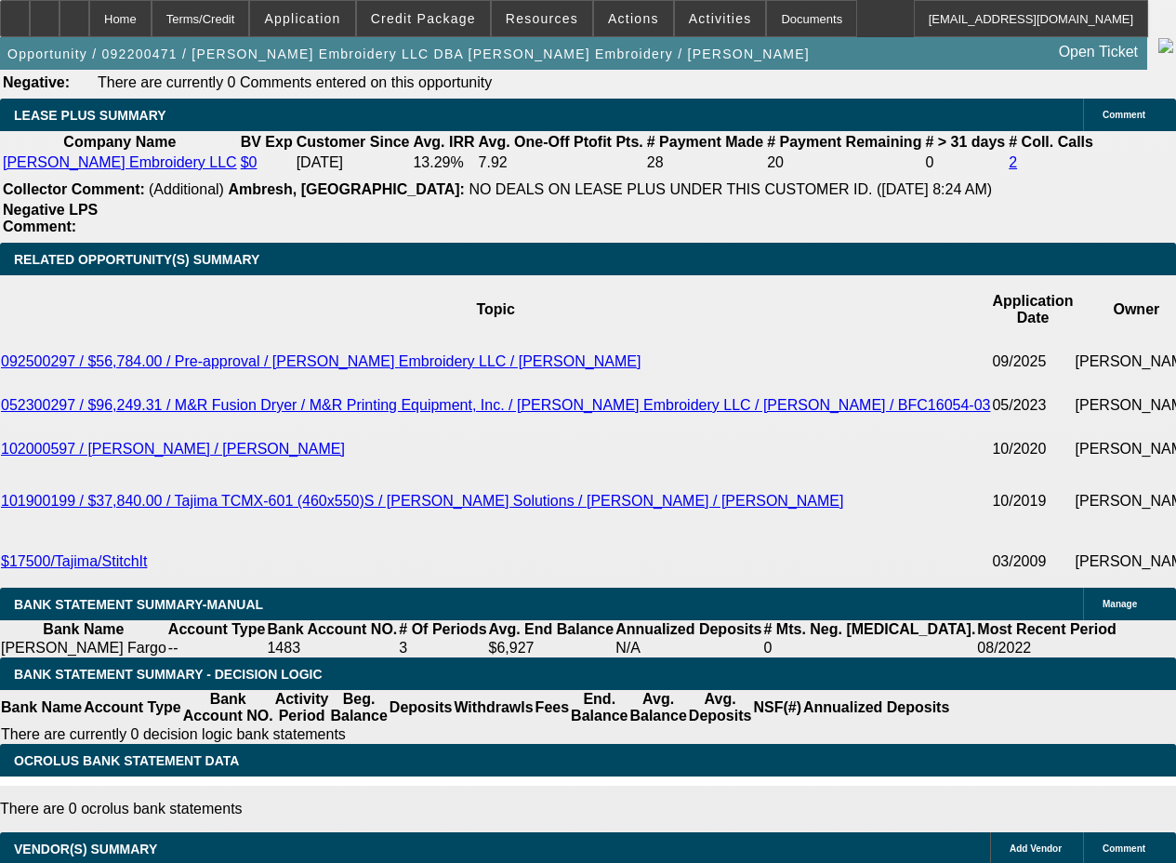
scroll to position [3343, 0]
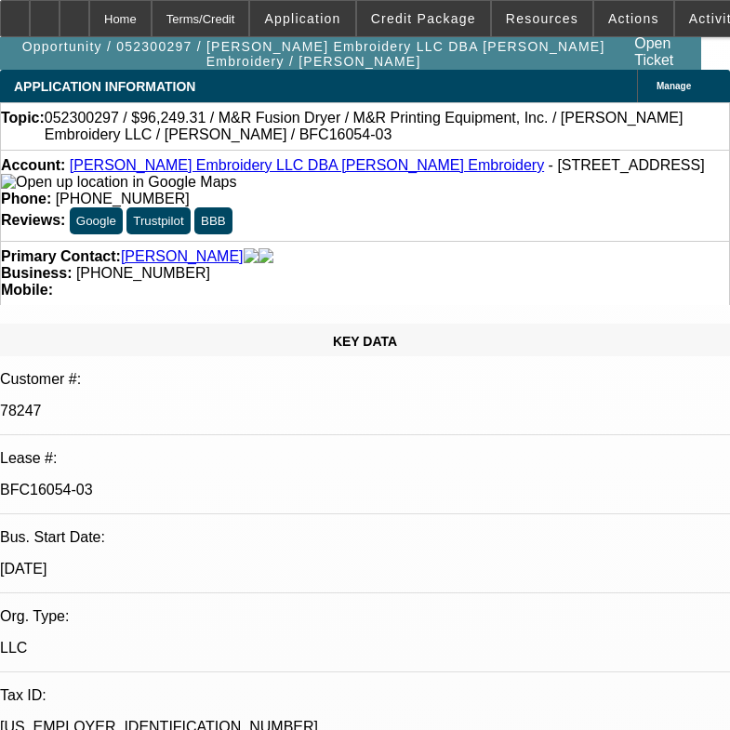
select select "0"
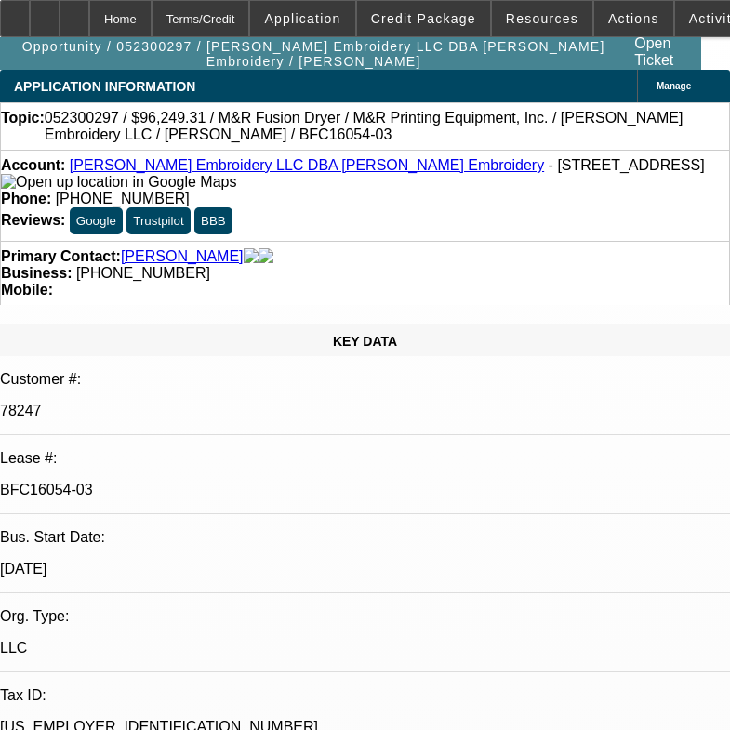
select select "0"
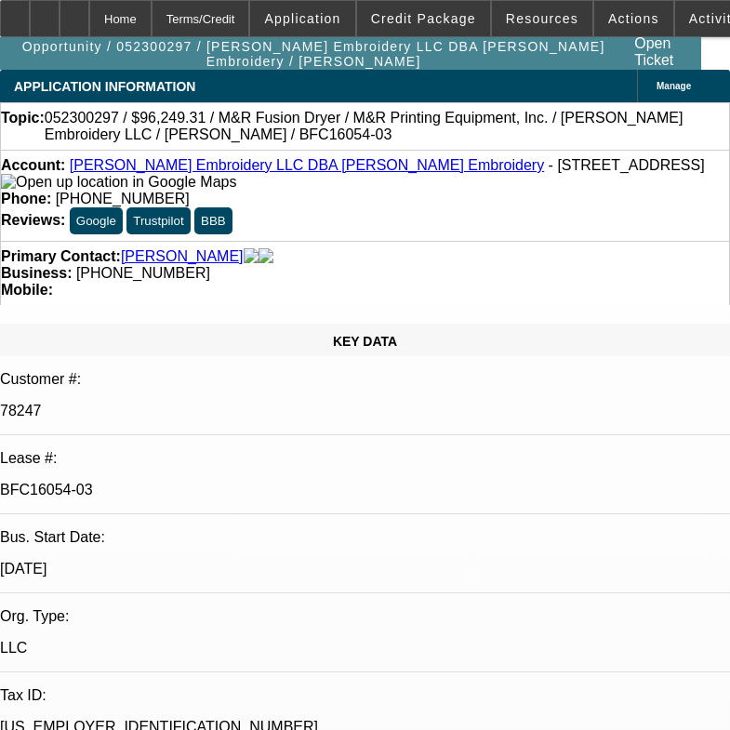
select select "0"
select select "1"
select select "6"
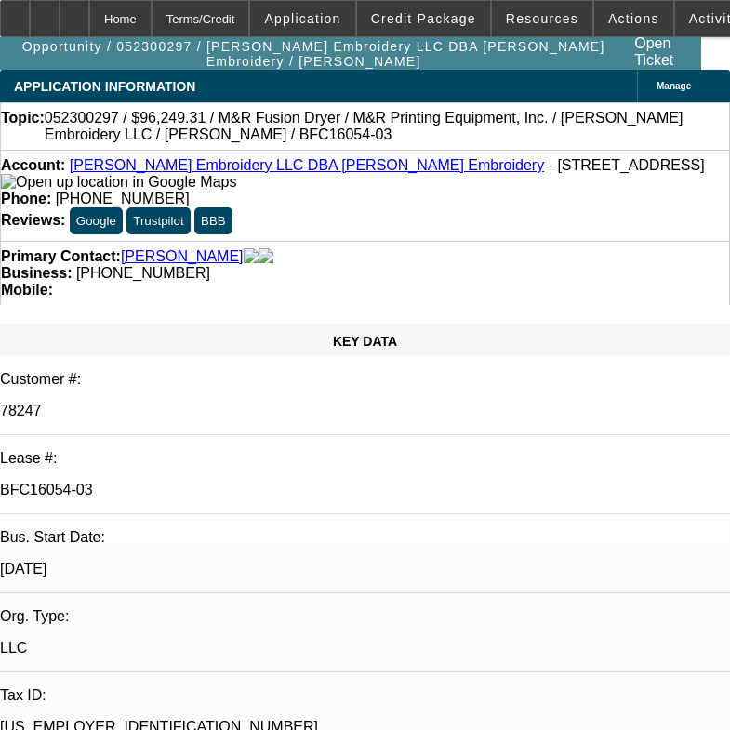
select select "1"
select select "6"
select select "1"
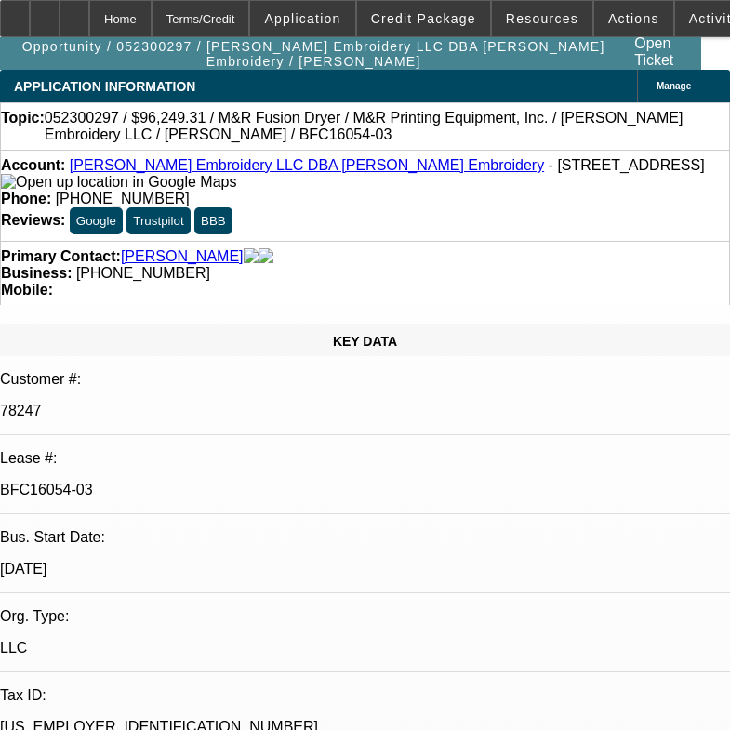
select select "6"
select select "1"
select select "6"
